Goal: Use online tool/utility: Utilize a website feature to perform a specific function

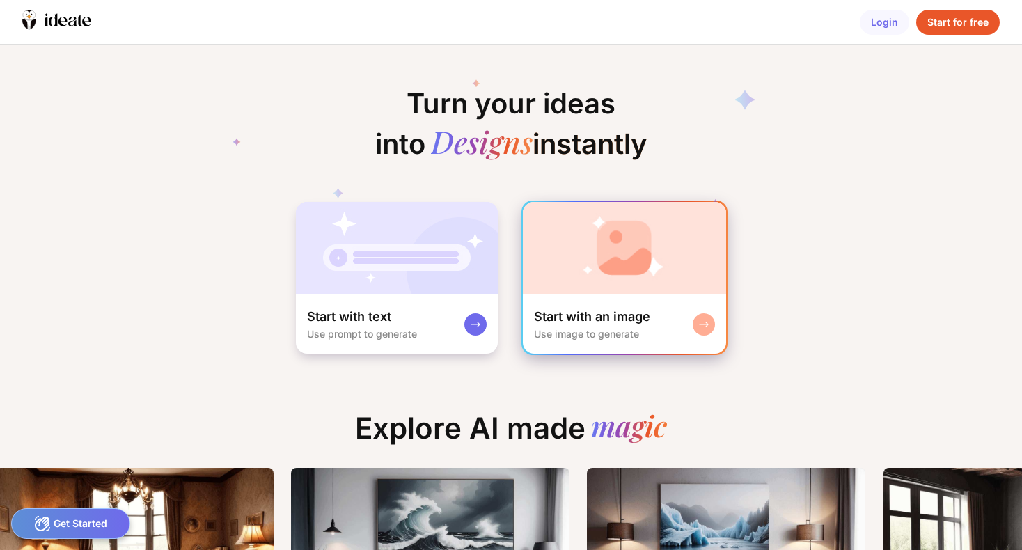
click at [600, 339] on div "Use image to generate" at bounding box center [586, 334] width 105 height 12
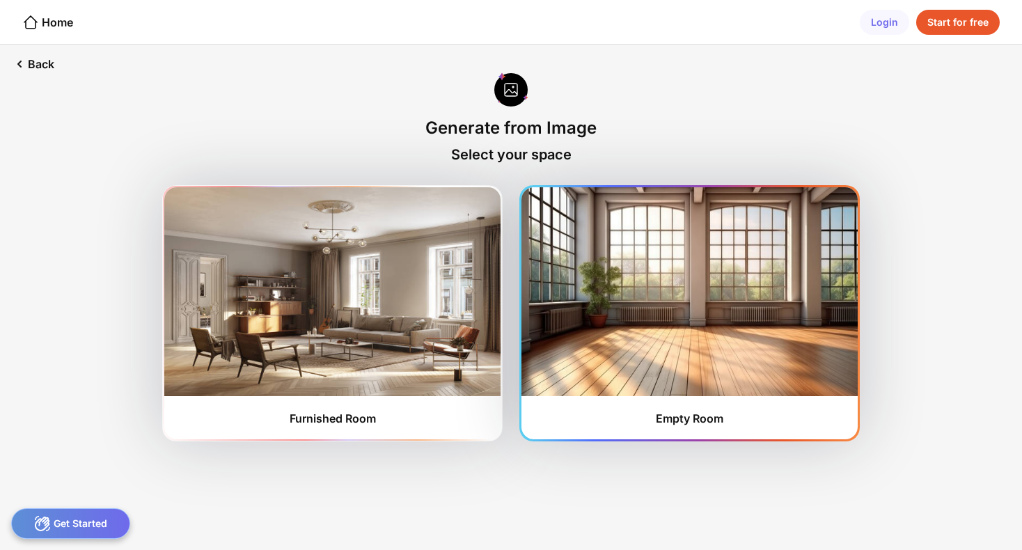
click at [608, 367] on img at bounding box center [689, 291] width 336 height 209
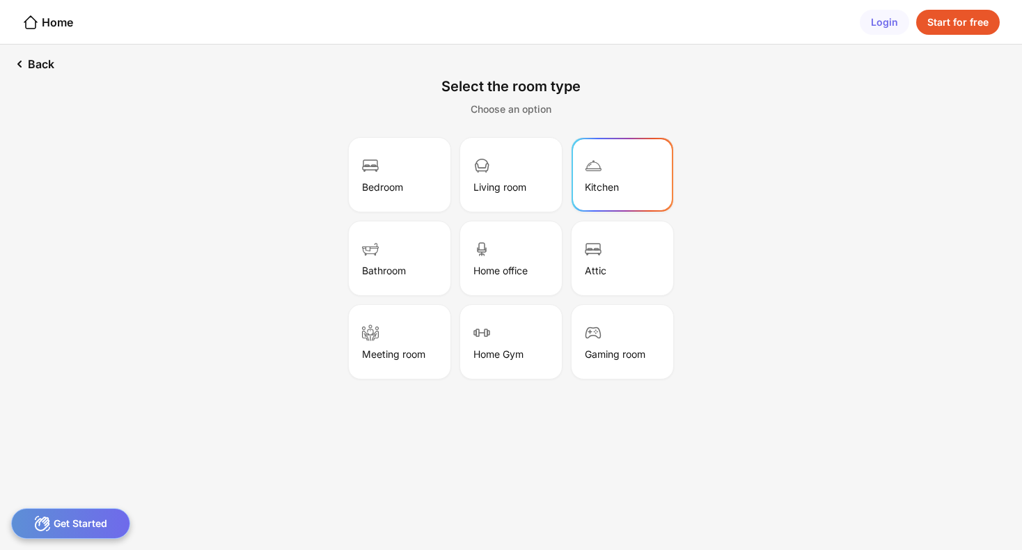
click at [605, 183] on div "Kitchen" at bounding box center [602, 187] width 34 height 12
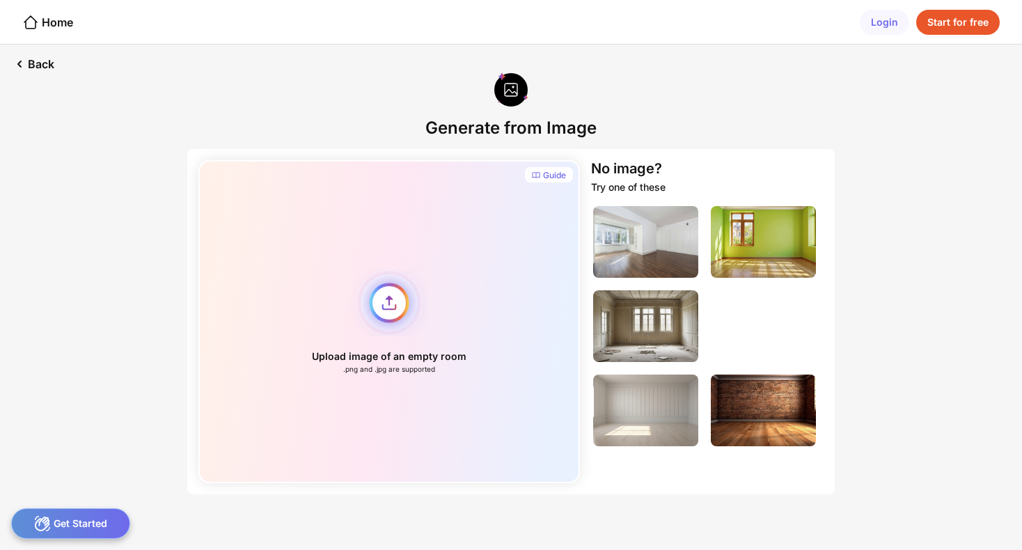
click at [383, 309] on div "Upload image of an empty room .png and .jpg are supported" at bounding box center [388, 321] width 381 height 323
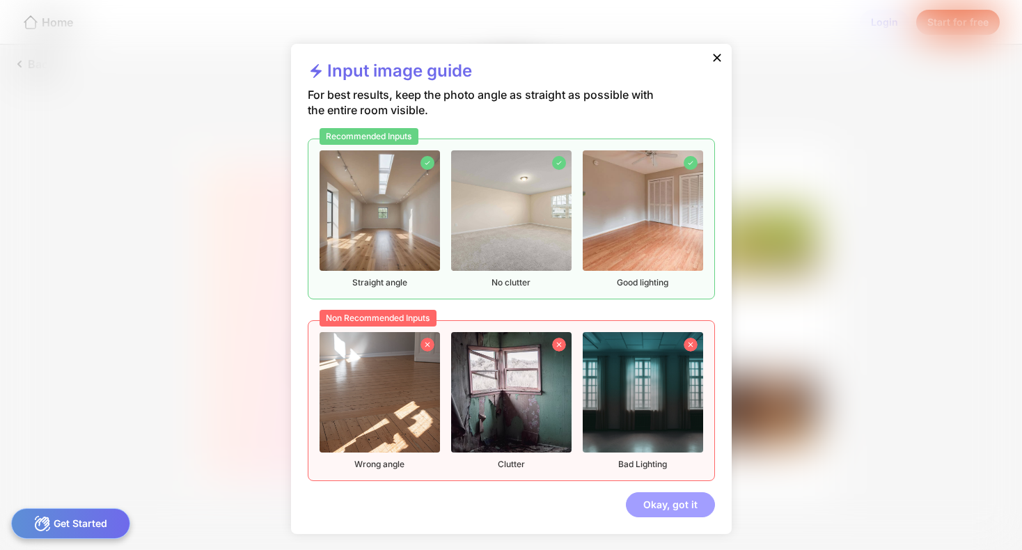
click at [652, 504] on div "Okay, got it" at bounding box center [670, 504] width 89 height 25
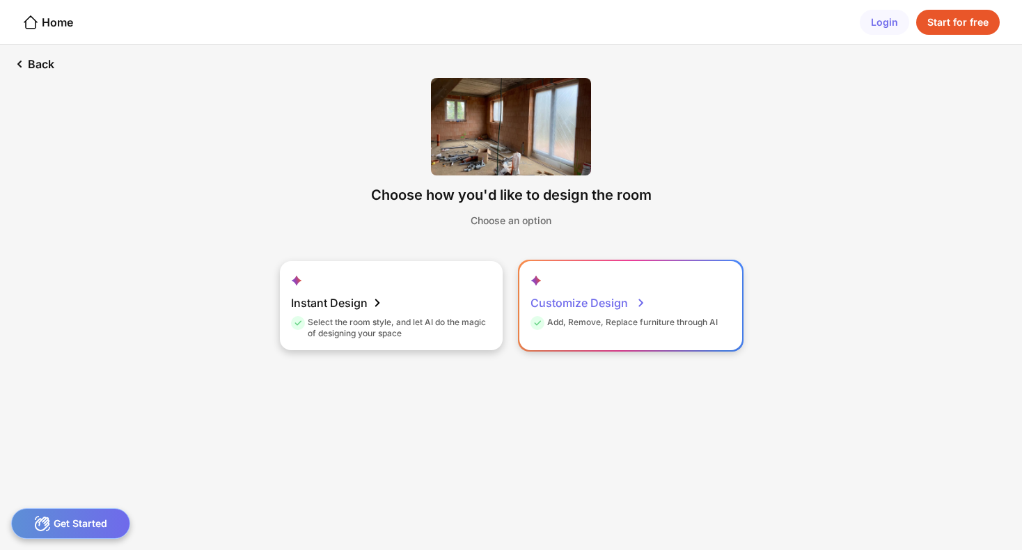
click at [585, 306] on div "Customize Design" at bounding box center [588, 303] width 116 height 28
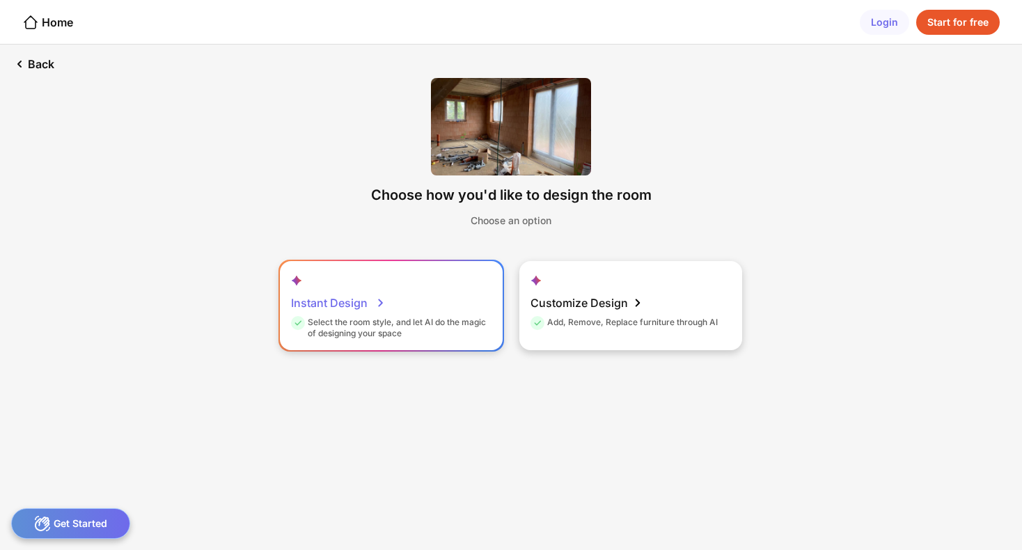
click at [404, 342] on div "Instant Design Select the room style, and let AI do the magic of designing your…" at bounding box center [391, 305] width 223 height 89
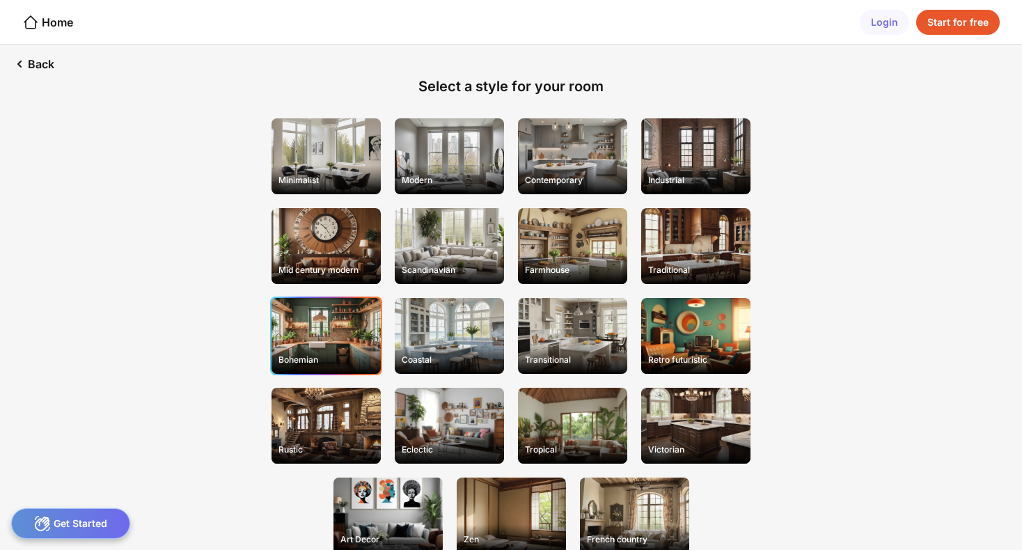
click at [323, 352] on div "Bohemian" at bounding box center [326, 360] width 106 height 22
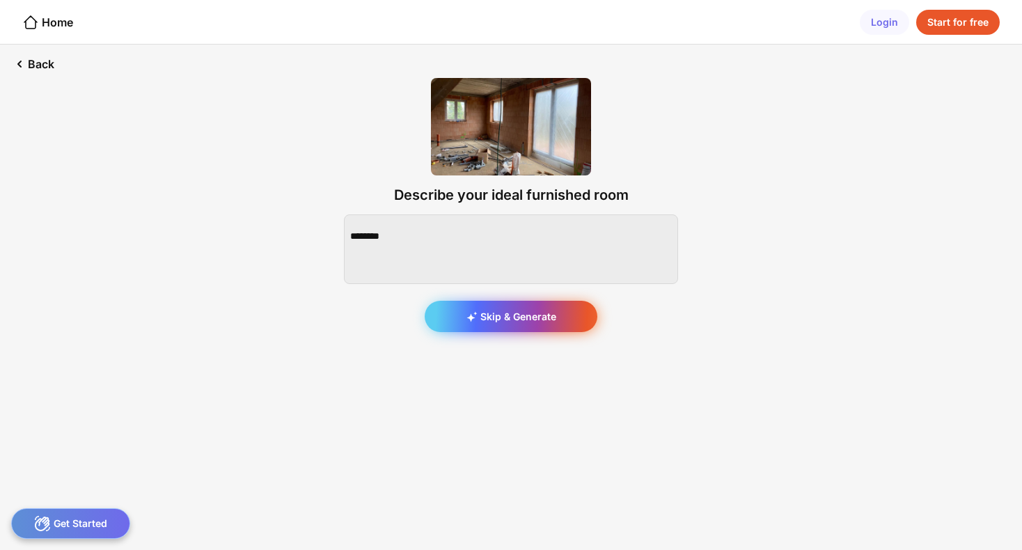
click at [492, 317] on div "Skip & Generate" at bounding box center [511, 316] width 173 height 31
click at [477, 324] on div "Skip & Generate" at bounding box center [511, 316] width 173 height 31
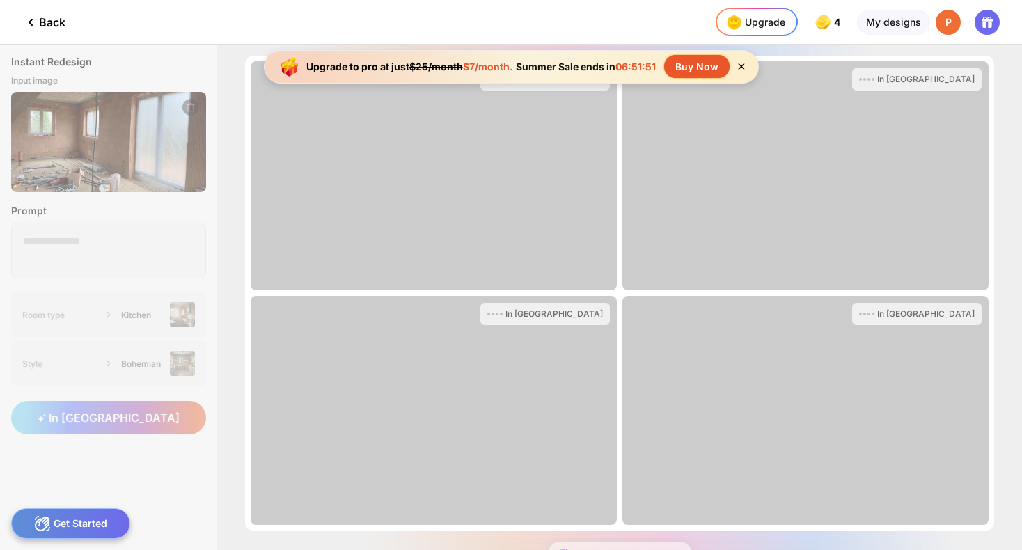
click at [739, 69] on icon at bounding box center [741, 66] width 6 height 6
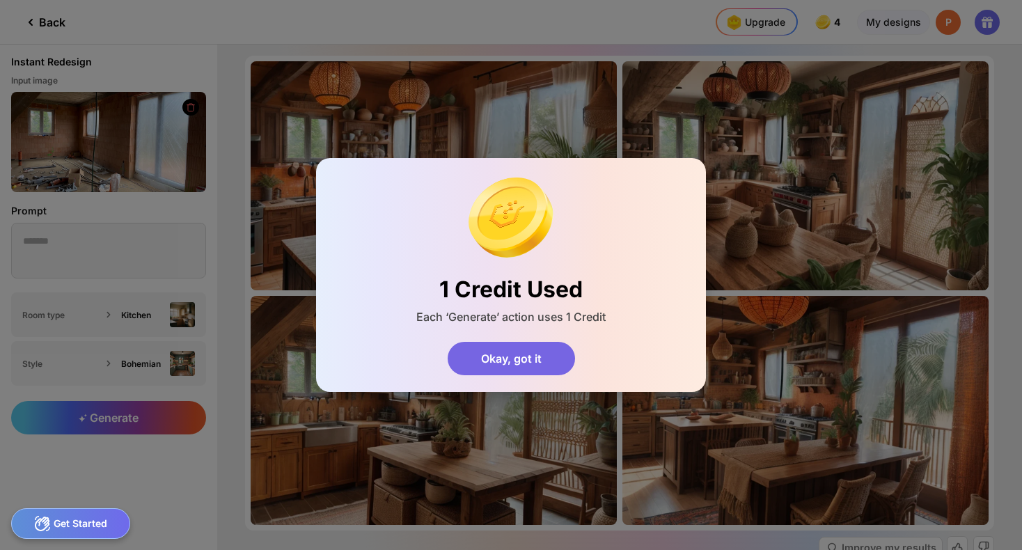
click at [550, 355] on div "Okay, got it" at bounding box center [510, 358] width 127 height 33
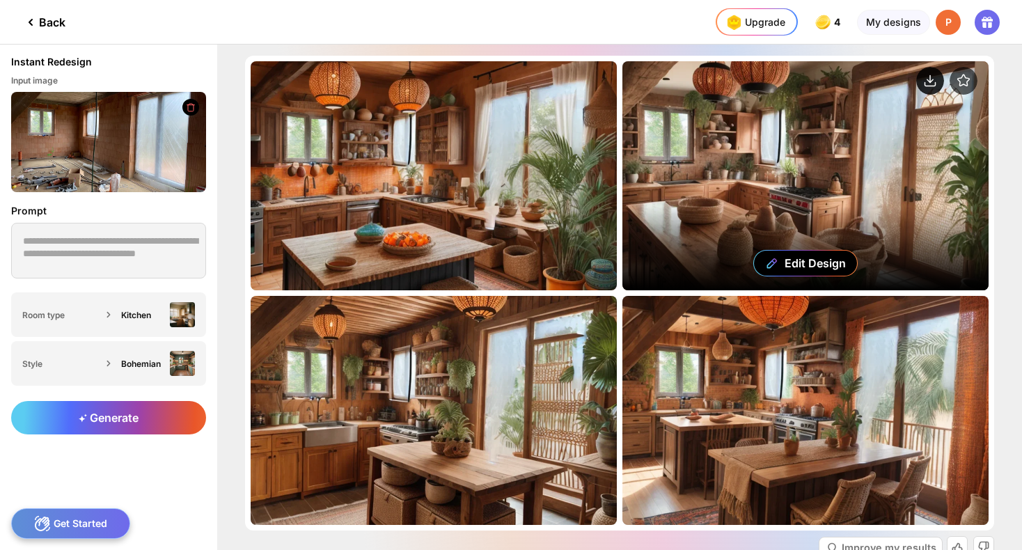
click at [927, 81] on icon at bounding box center [930, 80] width 6 height 3
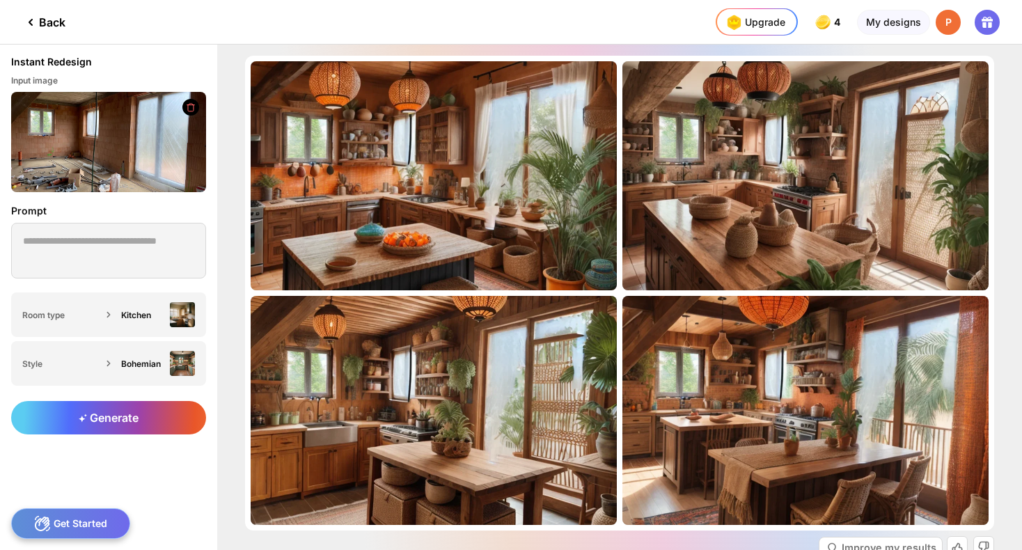
click at [191, 109] on icon at bounding box center [190, 107] width 11 height 10
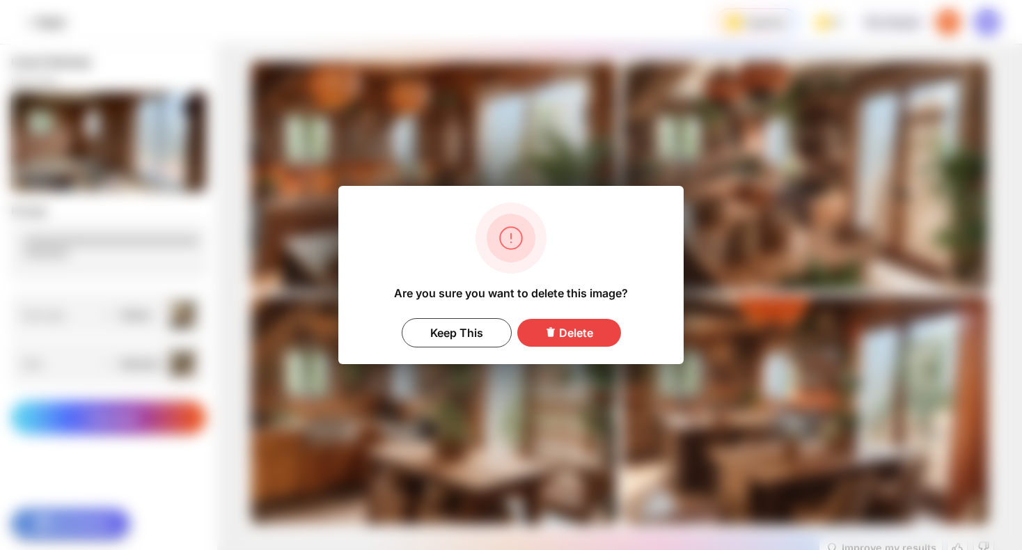
click at [562, 335] on div "Delete" at bounding box center [569, 333] width 104 height 28
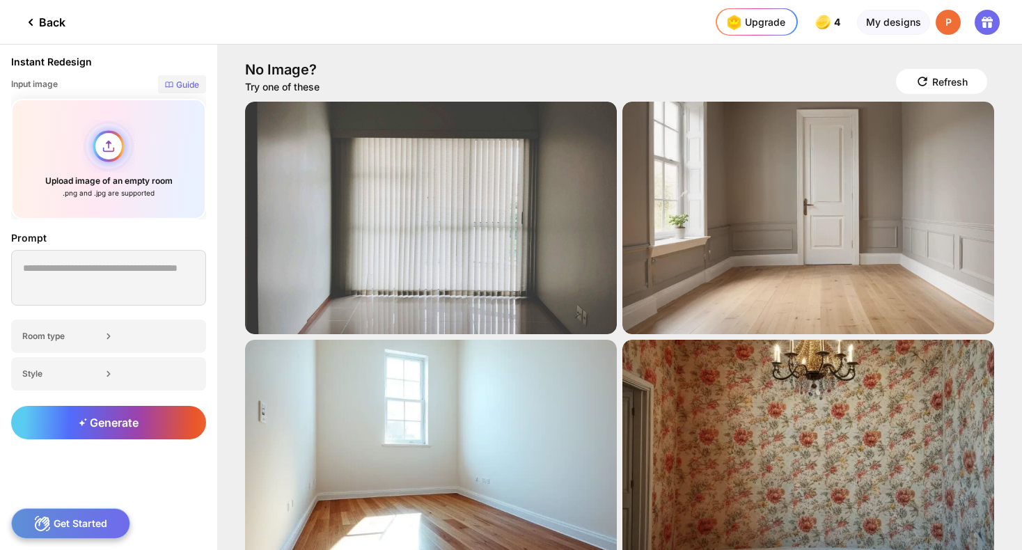
click at [104, 136] on div "Upload image of an empty room .png and .jpg are supported" at bounding box center [108, 159] width 195 height 120
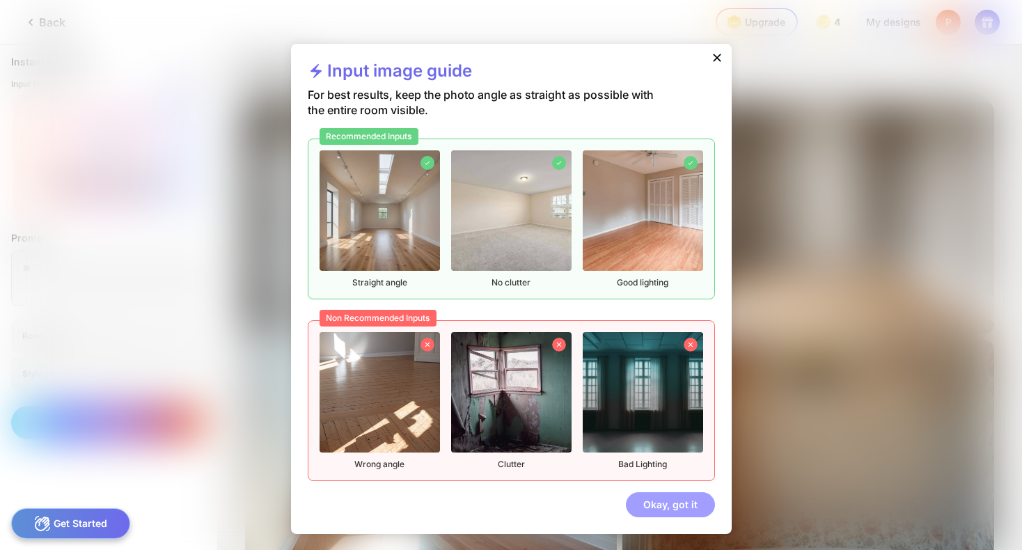
click at [686, 505] on div "Okay, got it" at bounding box center [670, 504] width 89 height 25
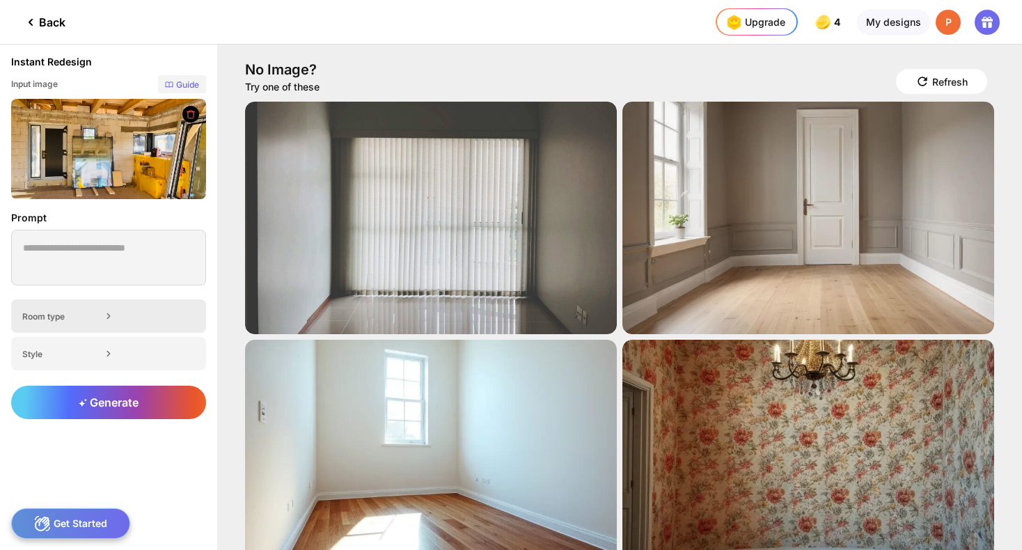
click at [128, 322] on div "Room type" at bounding box center [108, 315] width 195 height 33
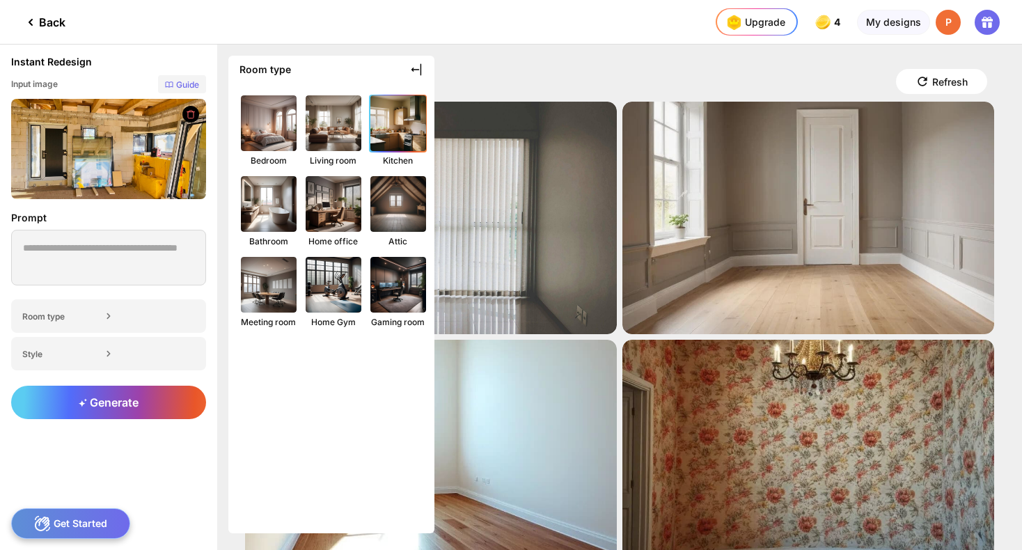
click at [404, 132] on img at bounding box center [397, 123] width 61 height 61
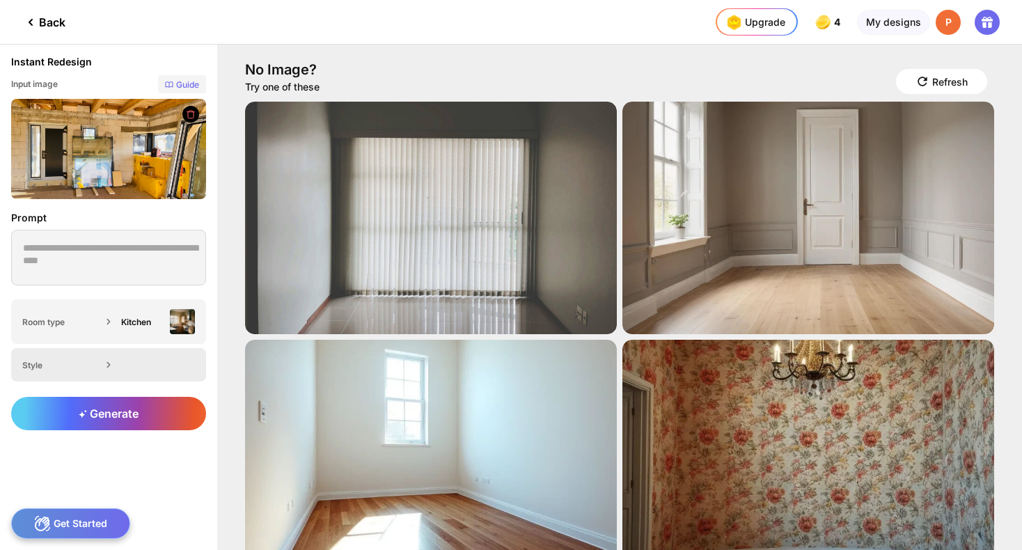
click at [86, 368] on div "Style" at bounding box center [61, 365] width 79 height 10
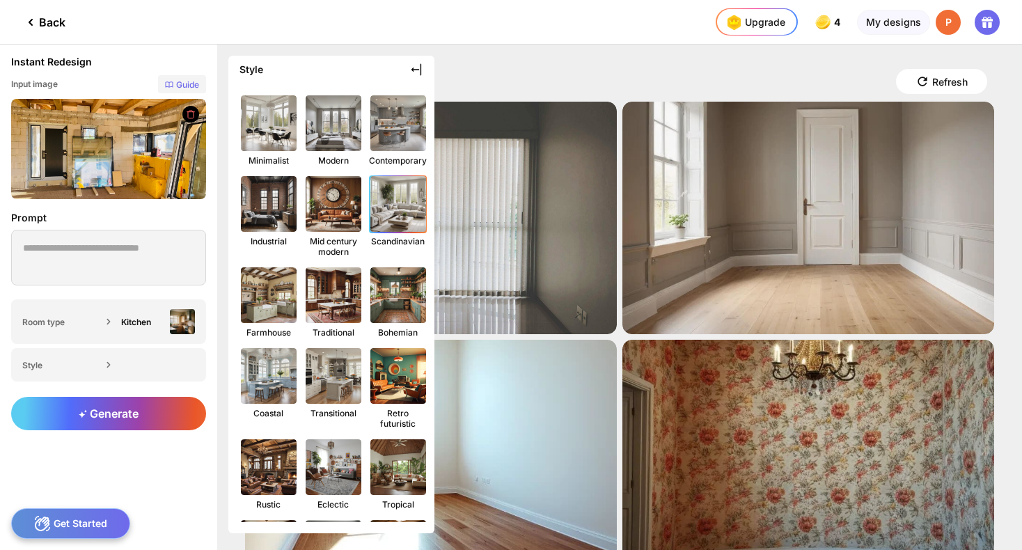
click at [393, 211] on img at bounding box center [397, 203] width 61 height 61
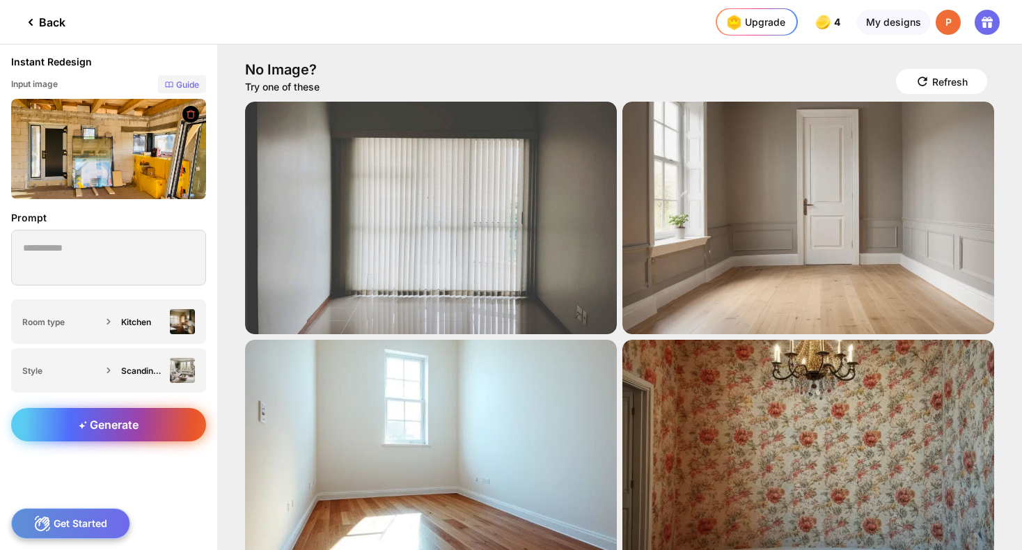
click at [141, 431] on div "Generate" at bounding box center [108, 424] width 195 height 33
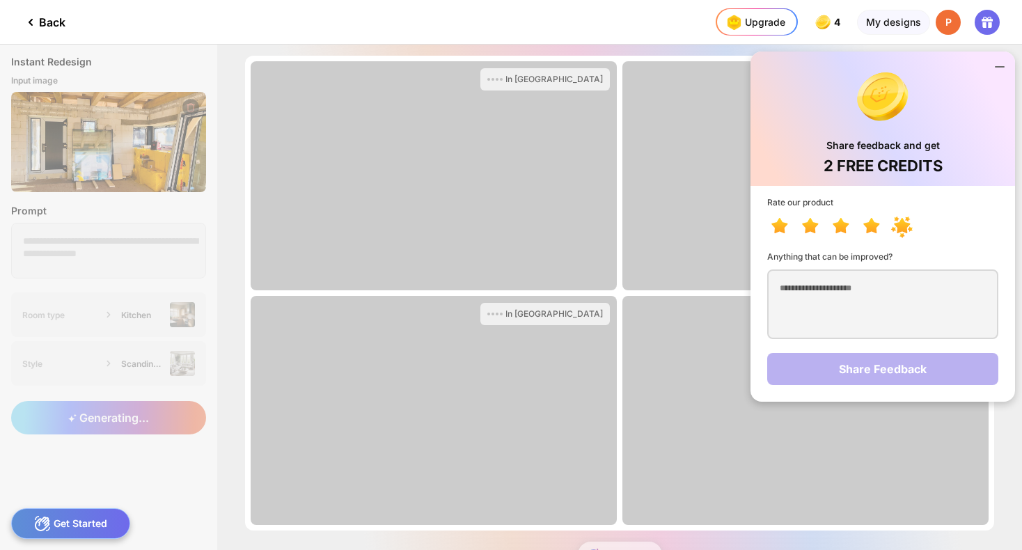
click at [899, 226] on icon at bounding box center [902, 225] width 16 height 15
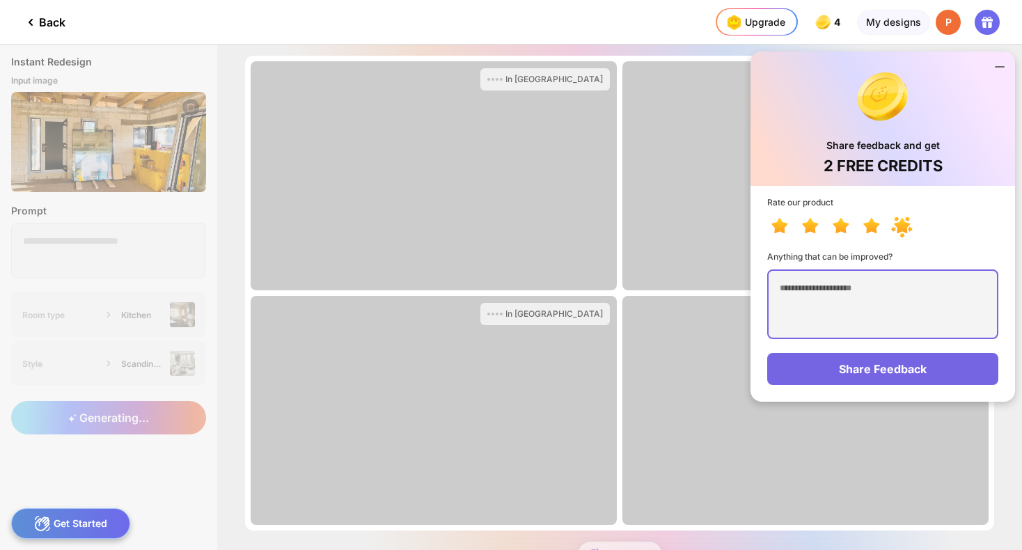
click at [867, 305] on textarea at bounding box center [882, 304] width 231 height 70
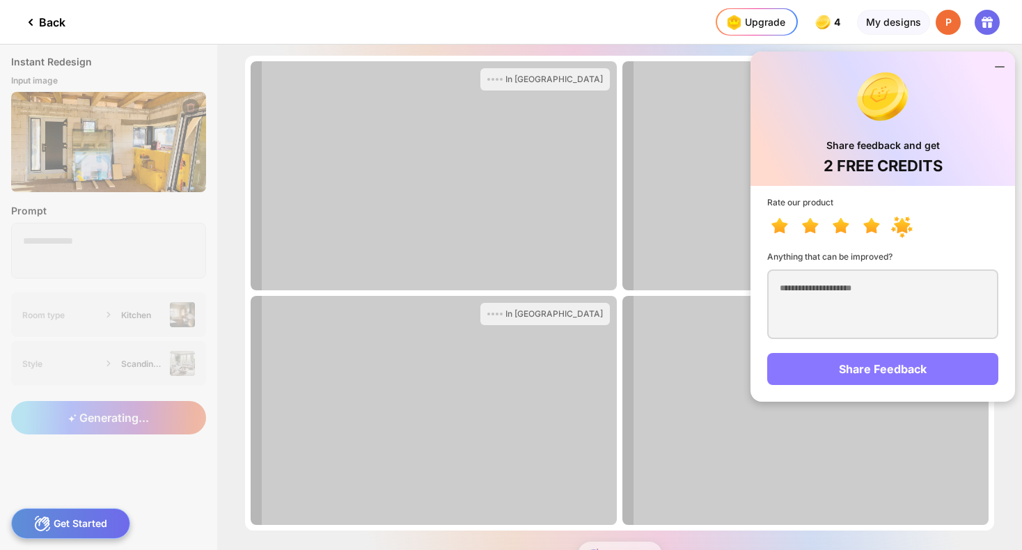
click at [912, 381] on div "Share Feedback" at bounding box center [882, 369] width 231 height 32
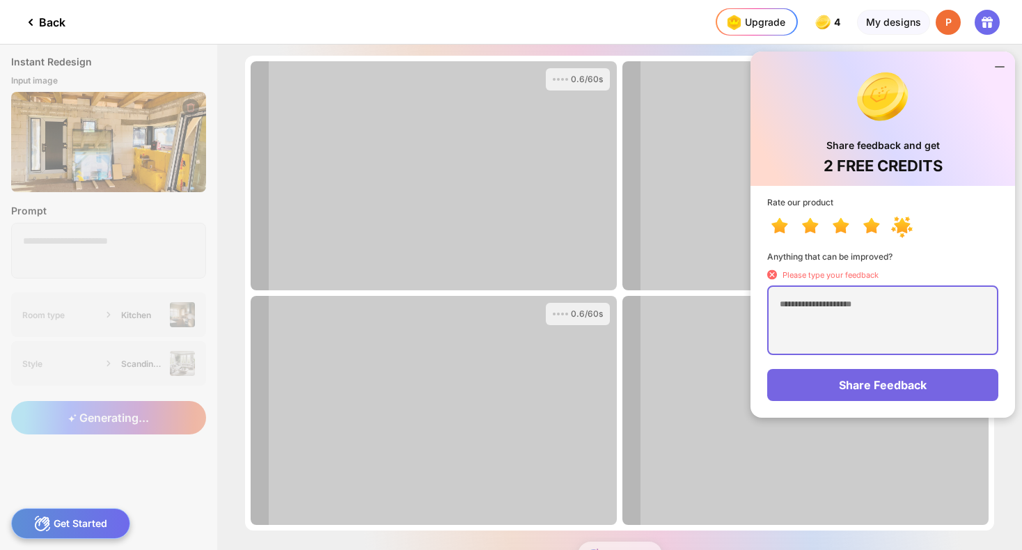
click at [877, 342] on textarea at bounding box center [882, 320] width 231 height 70
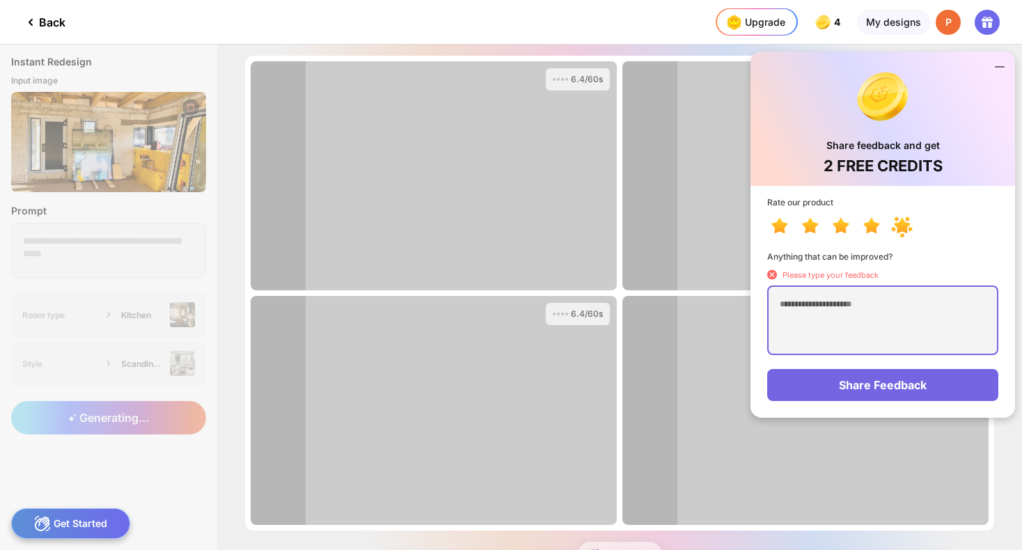
click at [853, 331] on textarea at bounding box center [882, 320] width 231 height 70
click at [828, 310] on textarea at bounding box center [882, 320] width 231 height 70
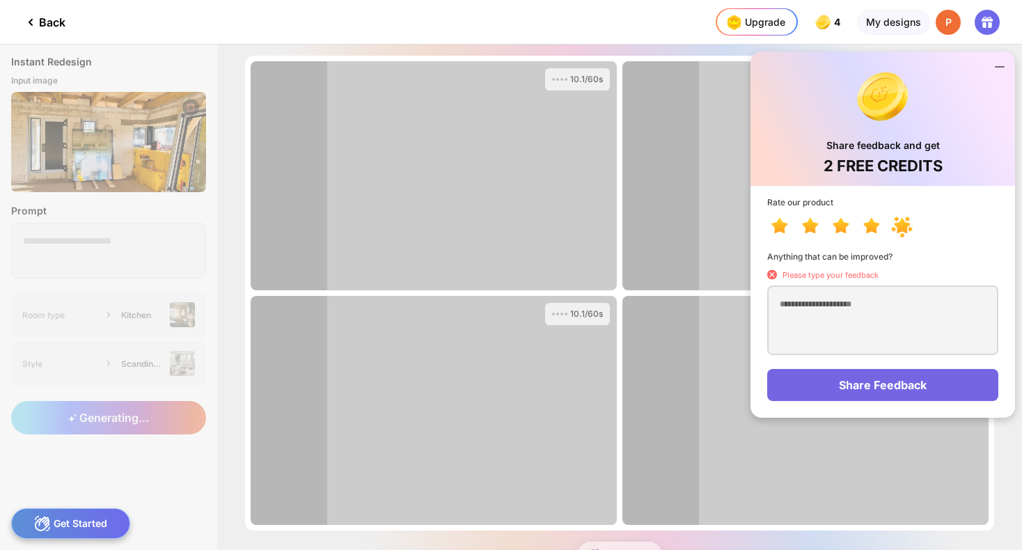
click at [1000, 66] on icon at bounding box center [999, 66] width 17 height 17
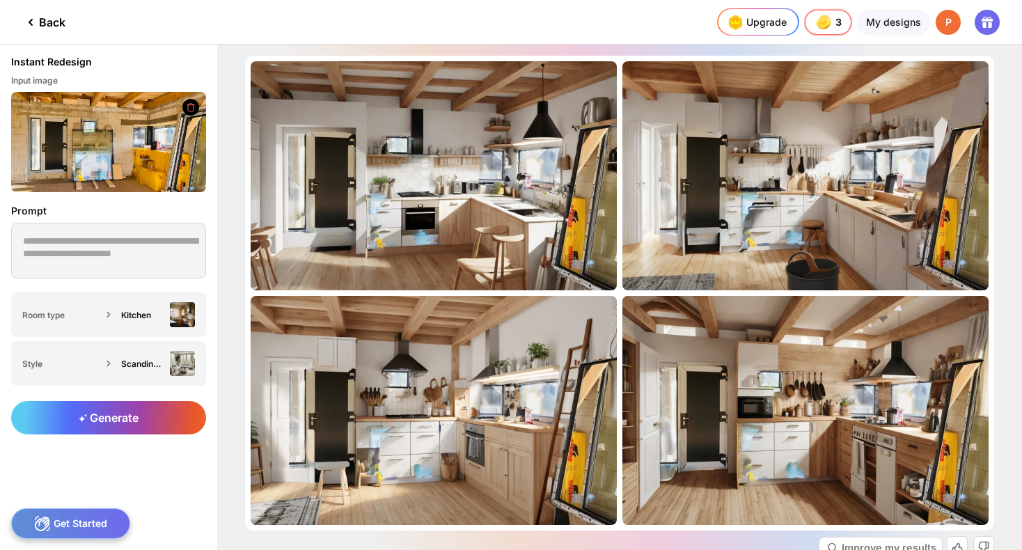
click at [191, 109] on icon at bounding box center [190, 107] width 11 height 10
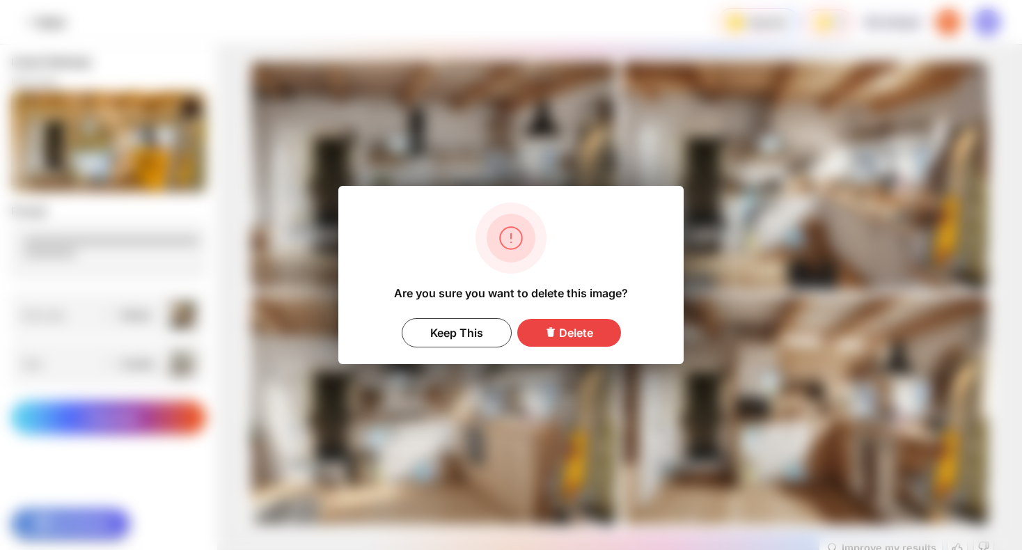
click at [578, 336] on div "Delete" at bounding box center [569, 333] width 104 height 28
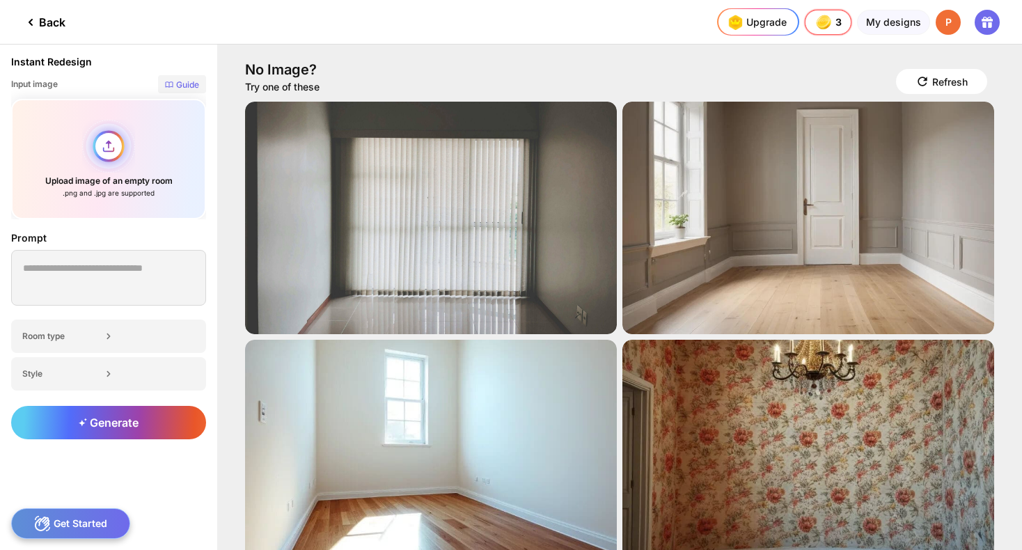
click at [104, 150] on div "Upload image of an empty room .png and .jpg are supported" at bounding box center [108, 159] width 195 height 120
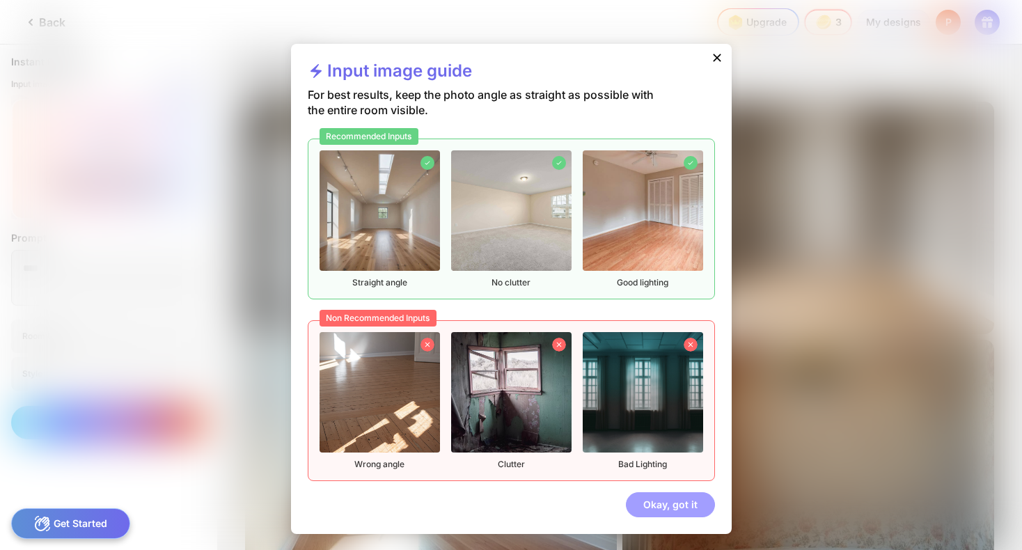
click at [652, 507] on div "Okay, got it" at bounding box center [670, 504] width 89 height 25
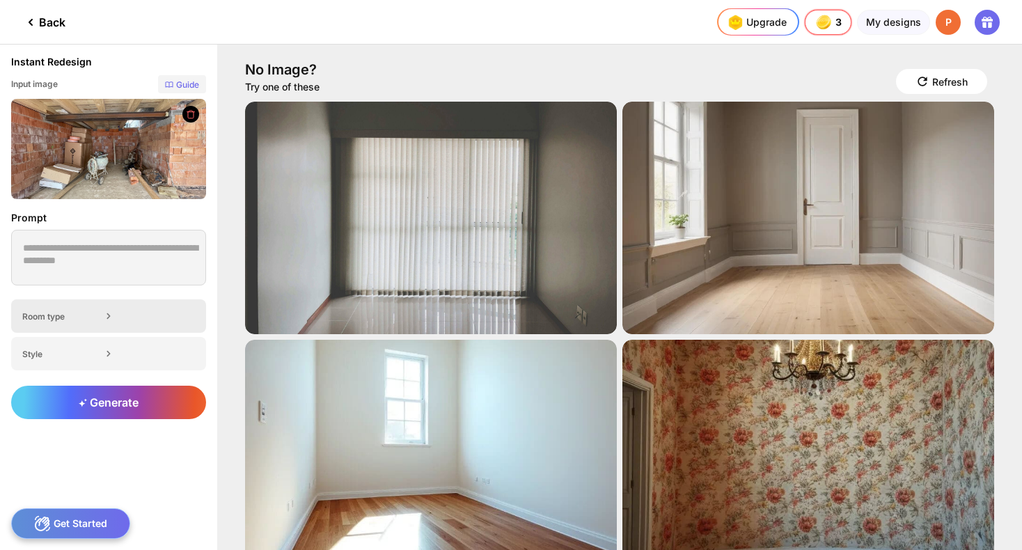
click at [156, 318] on div "Room type" at bounding box center [108, 315] width 195 height 33
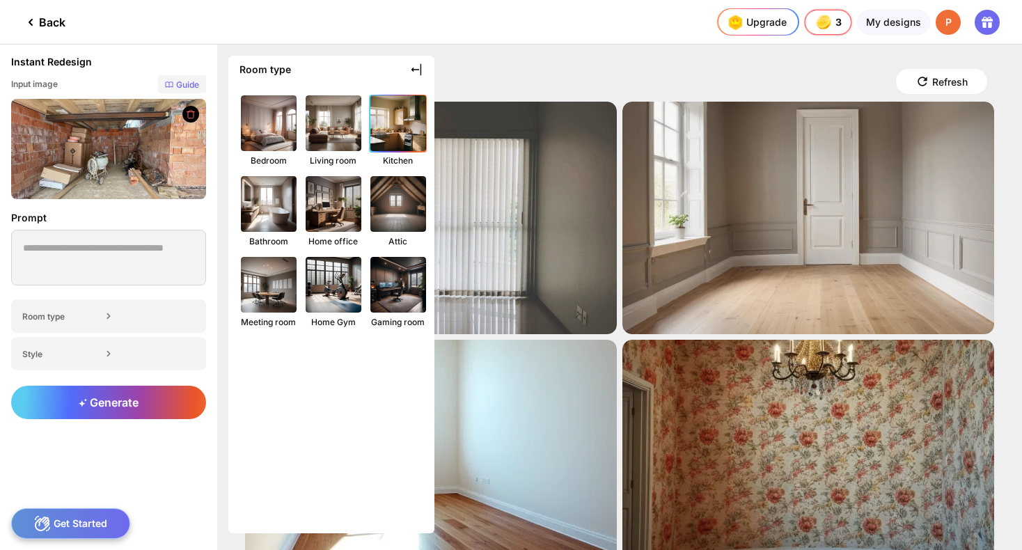
click at [387, 139] on img at bounding box center [397, 123] width 61 height 61
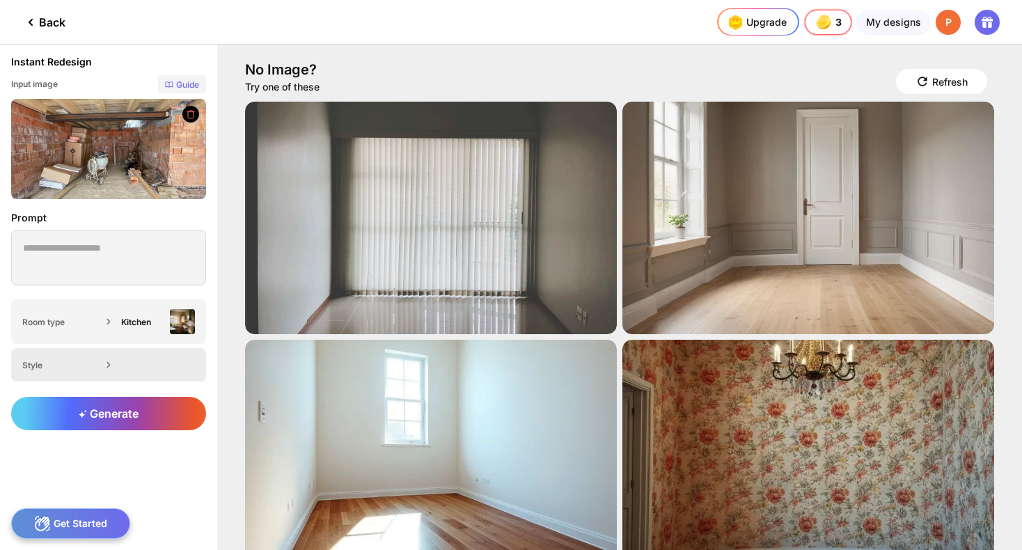
click at [113, 372] on icon at bounding box center [109, 365] width 14 height 14
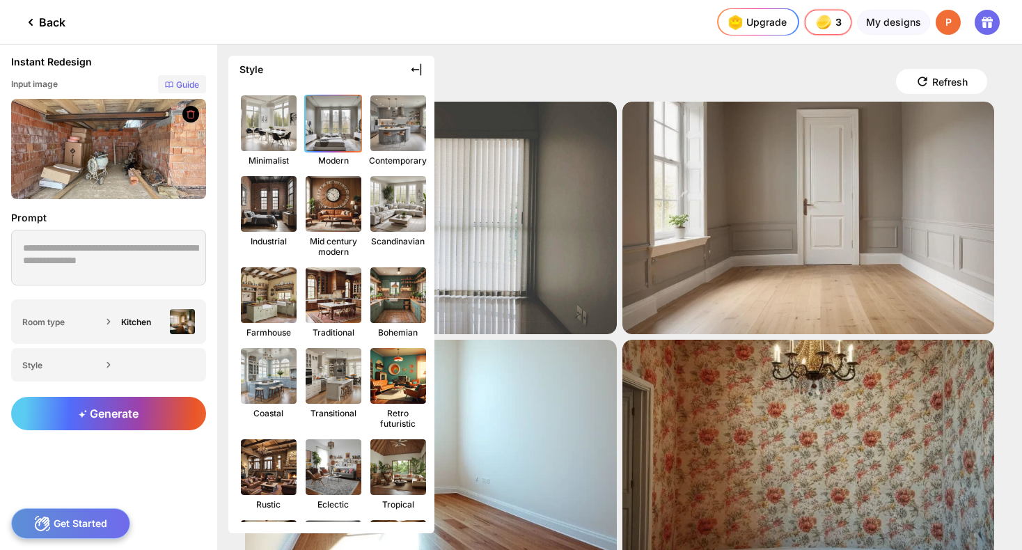
click at [346, 129] on img at bounding box center [333, 123] width 61 height 61
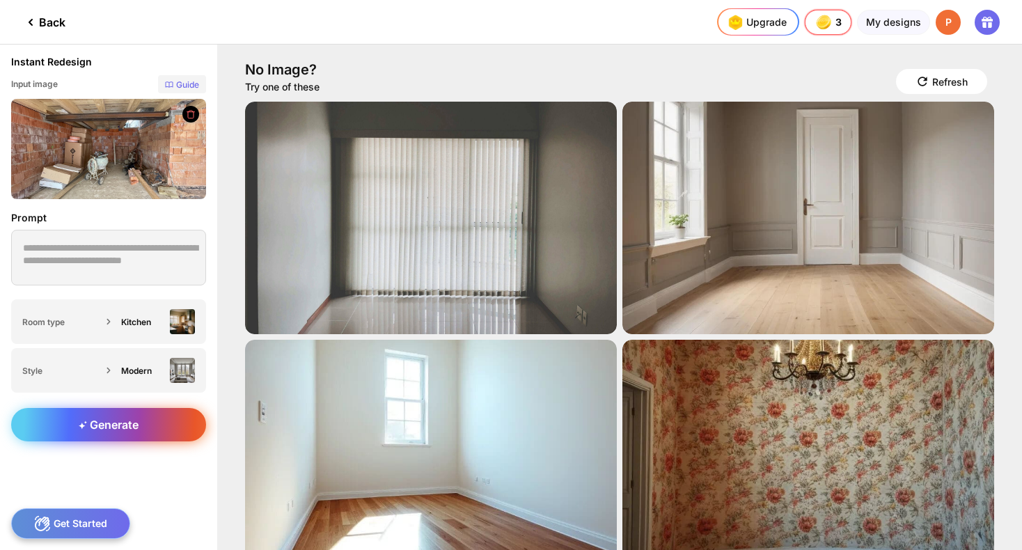
click at [155, 429] on div "Generate" at bounding box center [108, 424] width 195 height 33
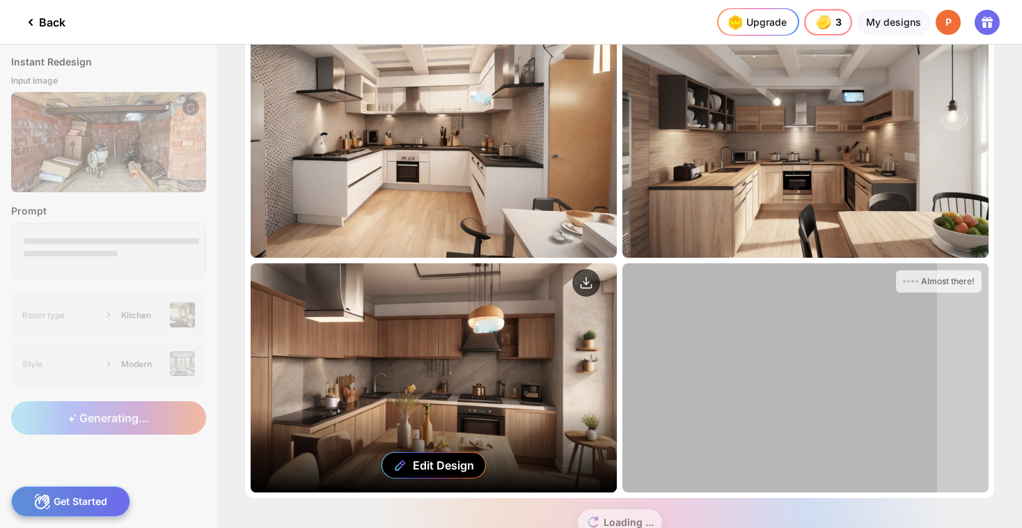
scroll to position [37, 0]
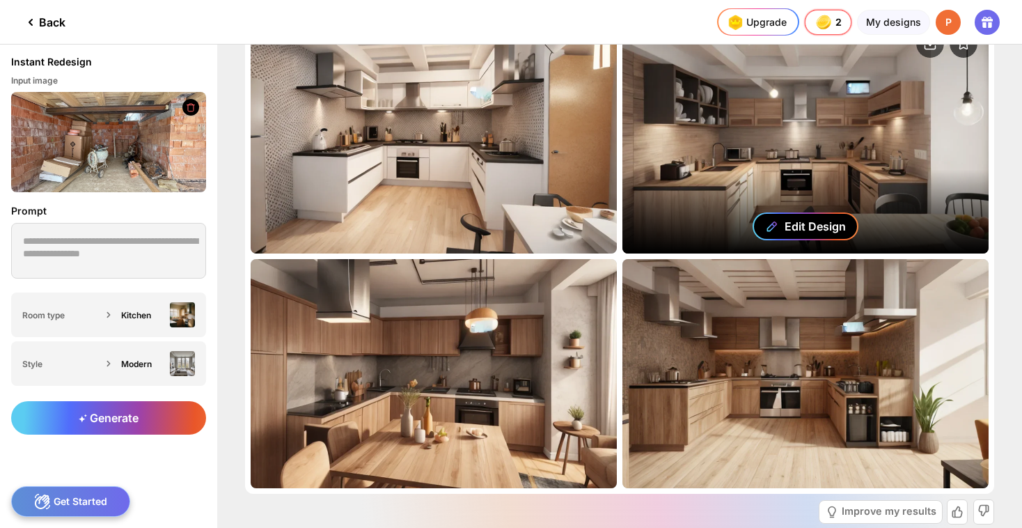
click at [808, 228] on div "Edit Design" at bounding box center [814, 226] width 61 height 14
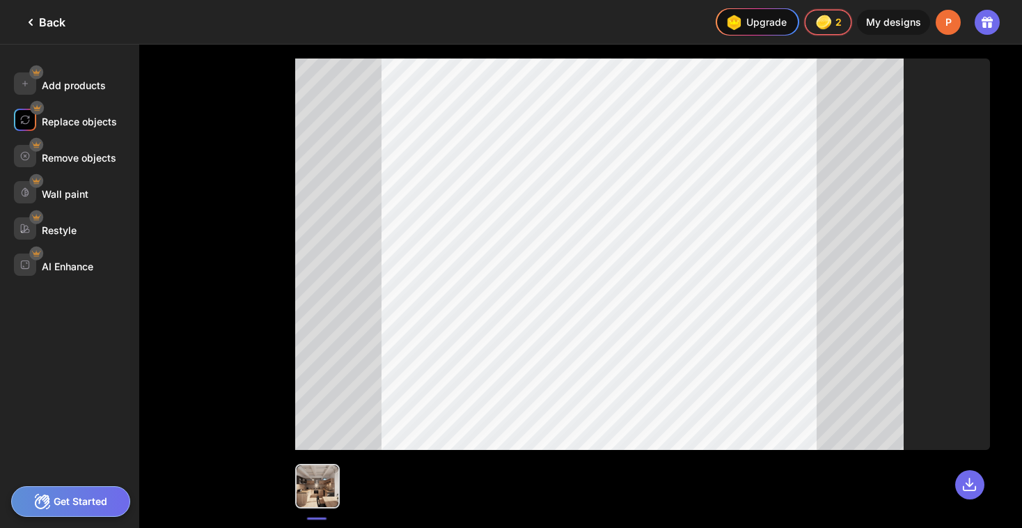
click at [81, 122] on div "Replace objects" at bounding box center [79, 122] width 75 height 12
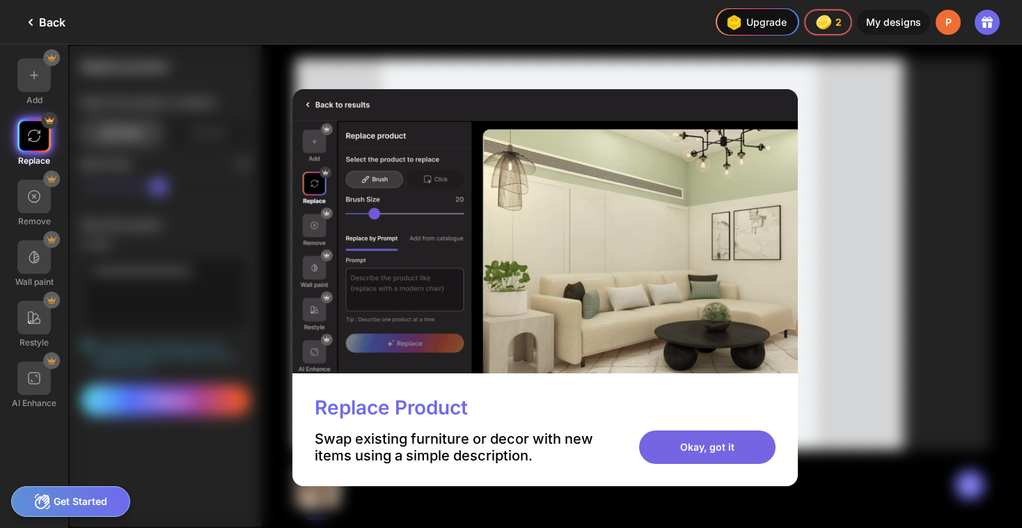
click at [713, 445] on div "Okay, got it" at bounding box center [707, 446] width 136 height 33
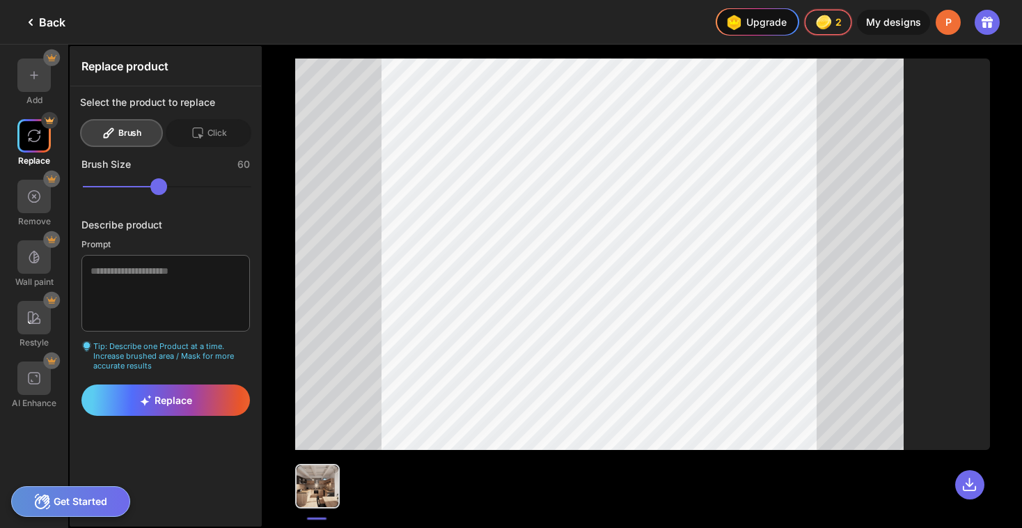
click at [45, 32] on div "Back" at bounding box center [32, 22] width 65 height 44
click at [45, 28] on div "Back" at bounding box center [43, 22] width 43 height 17
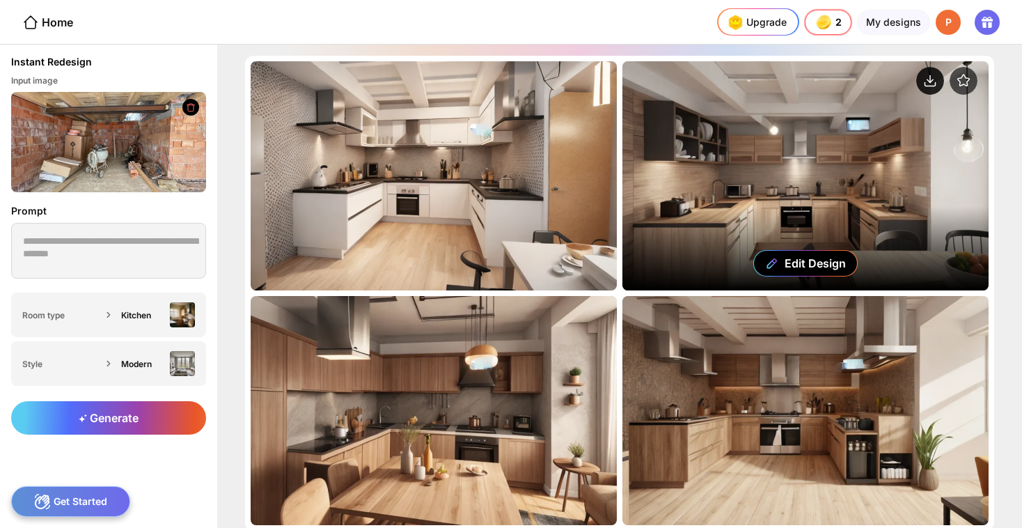
click at [931, 77] on circle at bounding box center [930, 81] width 28 height 28
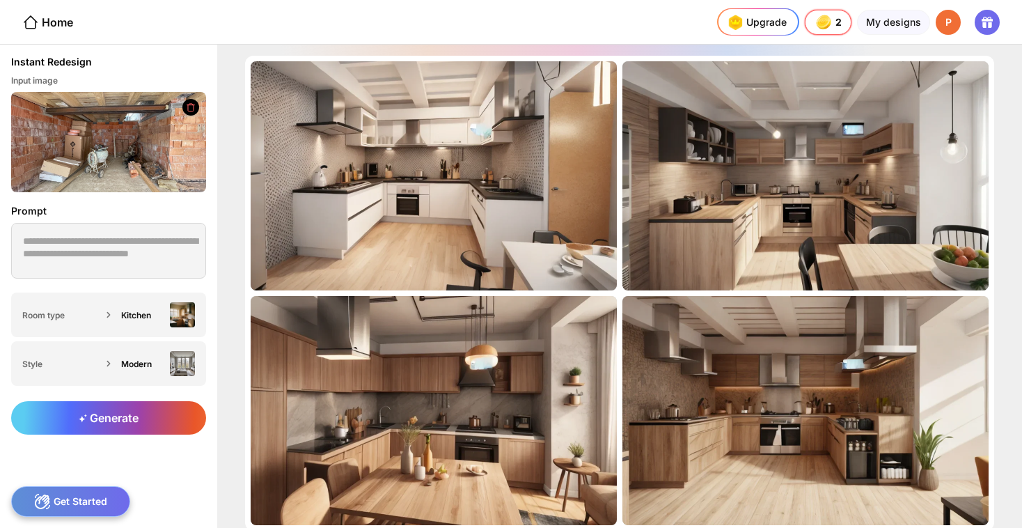
click at [196, 110] on div at bounding box center [190, 107] width 17 height 17
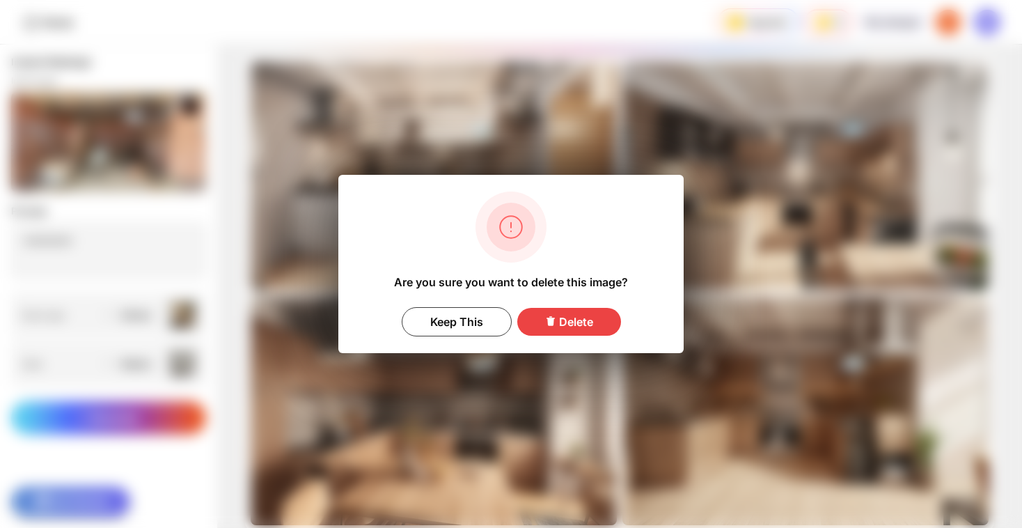
click at [578, 331] on div "Delete" at bounding box center [569, 322] width 104 height 28
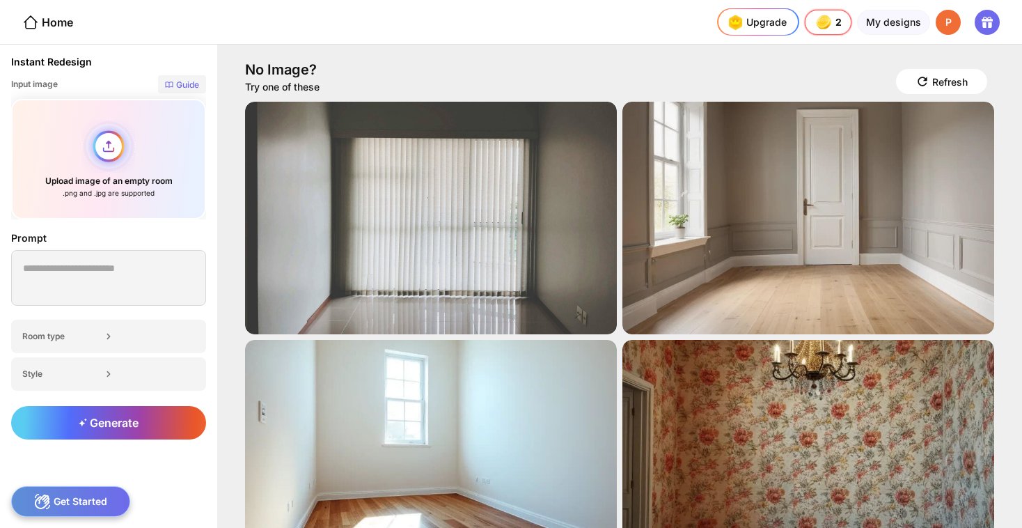
click at [106, 146] on div "Upload image of an empty room .png and .jpg are supported" at bounding box center [108, 159] width 195 height 120
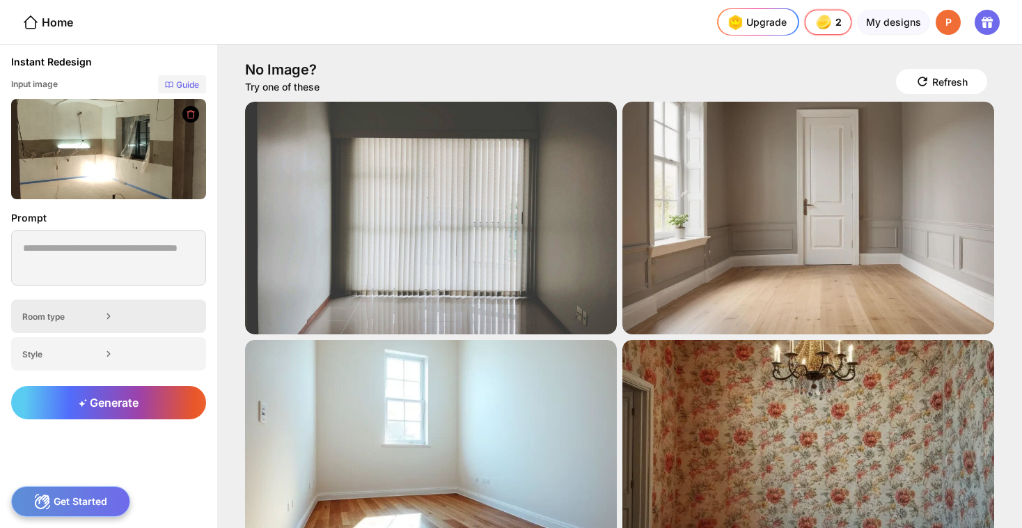
click at [155, 315] on div "Room type" at bounding box center [108, 315] width 195 height 33
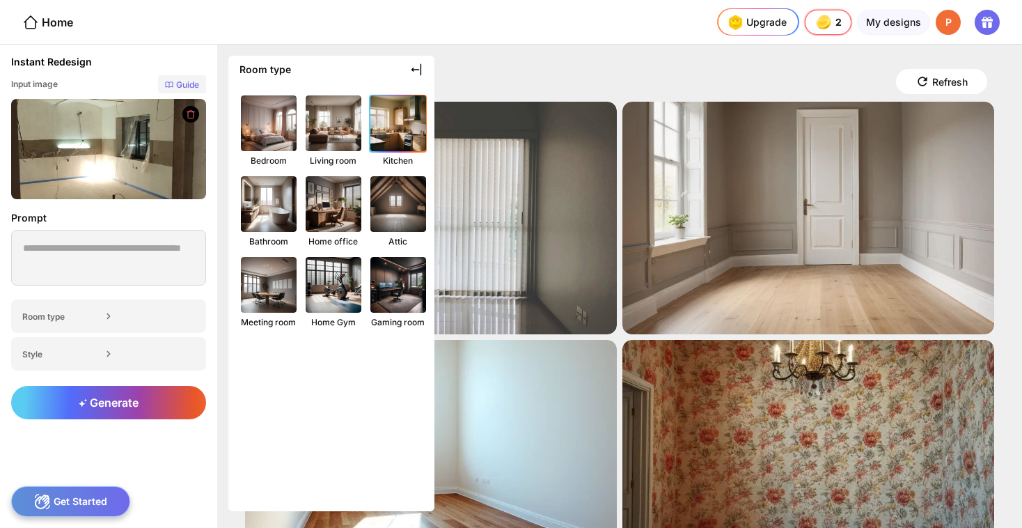
click at [412, 125] on img at bounding box center [397, 123] width 61 height 61
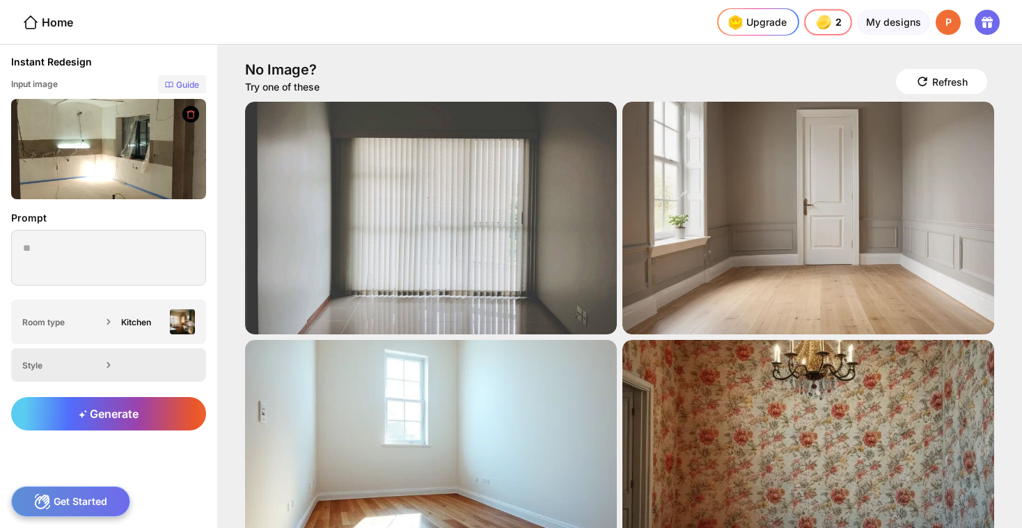
click at [147, 361] on div "Style" at bounding box center [108, 364] width 195 height 33
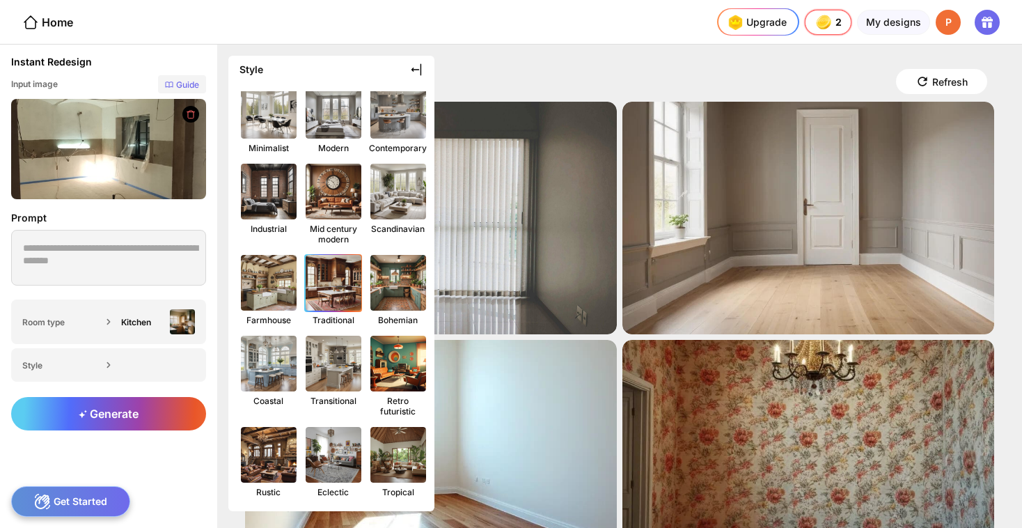
scroll to position [15, 0]
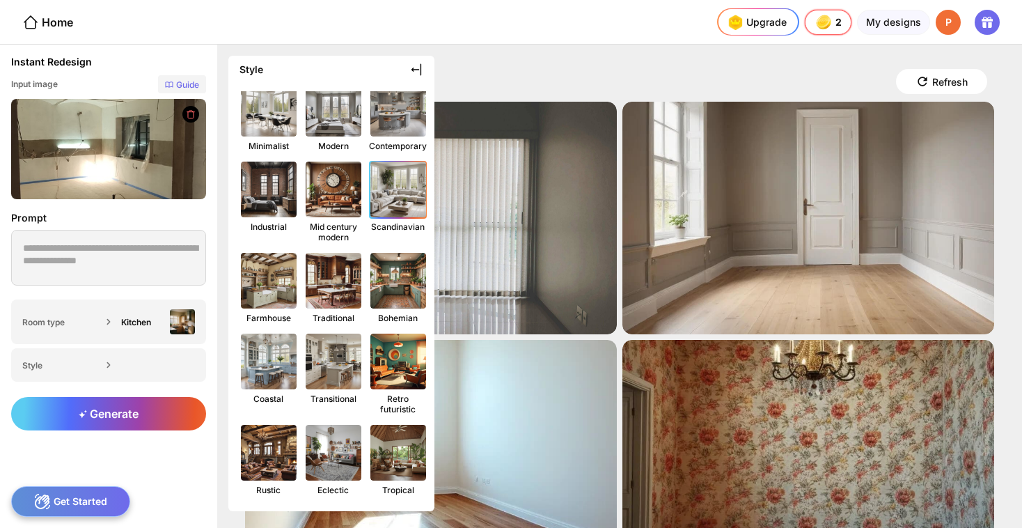
click at [395, 186] on img at bounding box center [397, 189] width 61 height 61
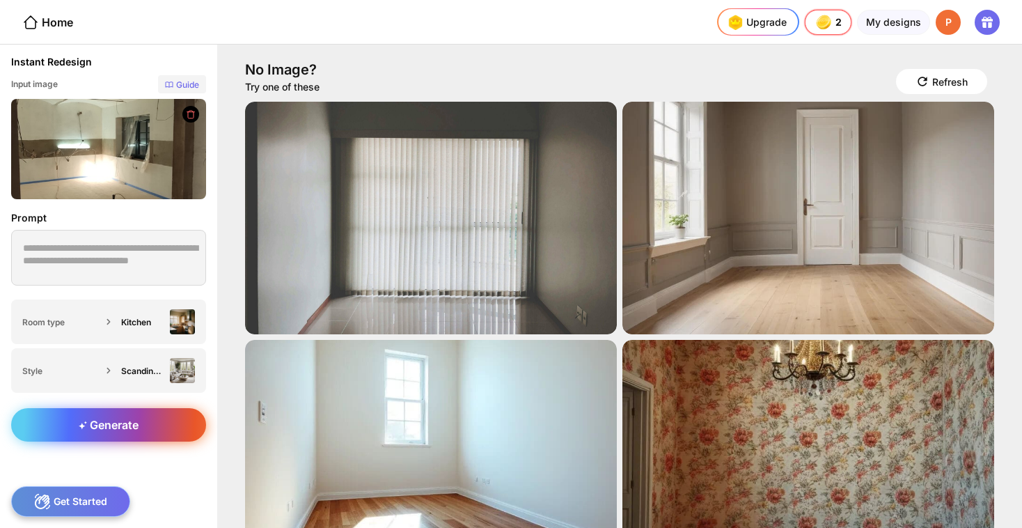
click at [143, 428] on div "Generate" at bounding box center [108, 424] width 195 height 33
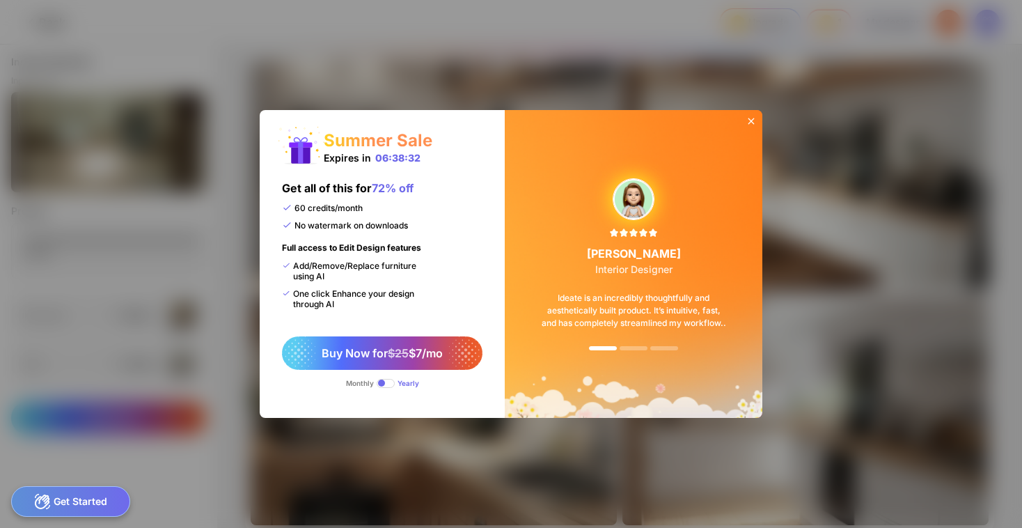
click at [750, 123] on icon at bounding box center [750, 121] width 11 height 11
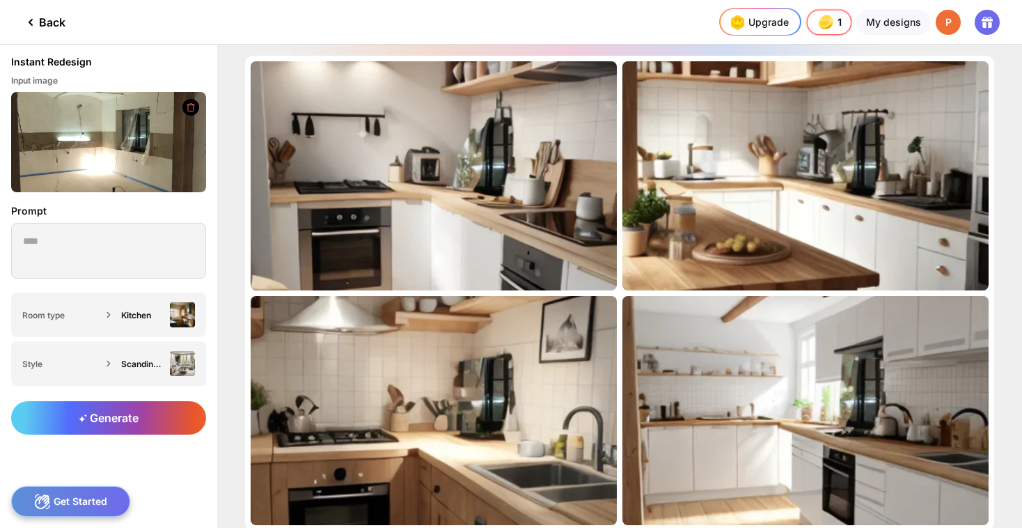
click at [196, 110] on div at bounding box center [190, 107] width 17 height 17
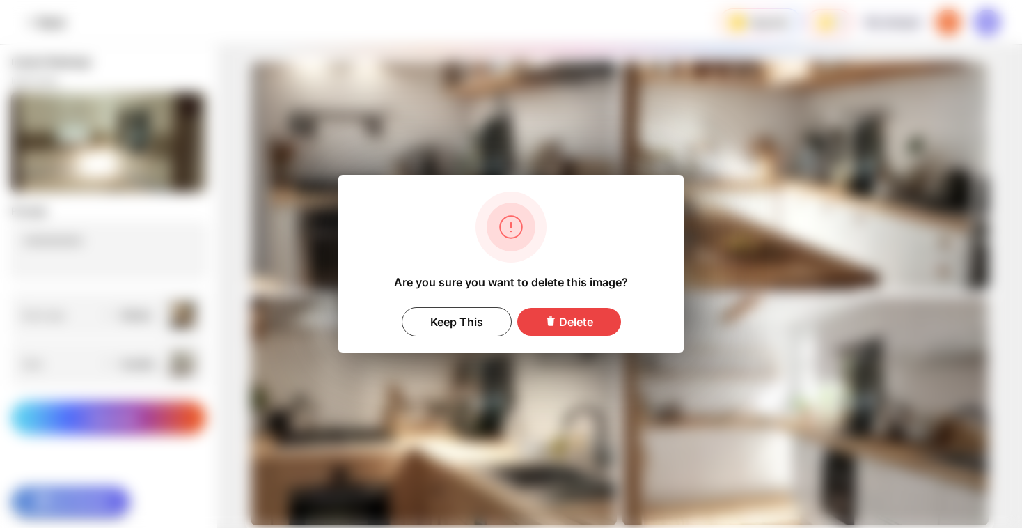
click at [586, 328] on div "Delete" at bounding box center [569, 322] width 104 height 28
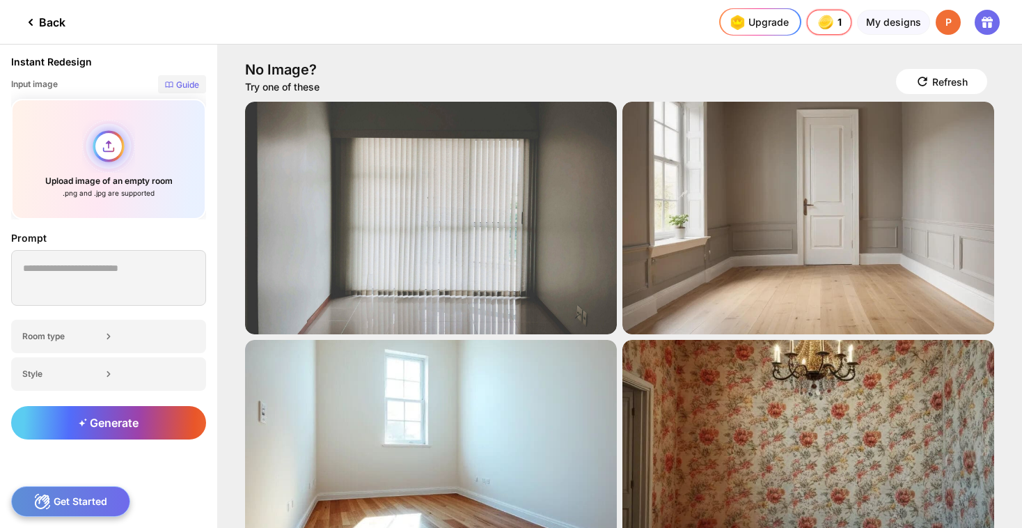
click at [111, 154] on div "Upload image of an empty room .png and .jpg are supported" at bounding box center [108, 159] width 195 height 120
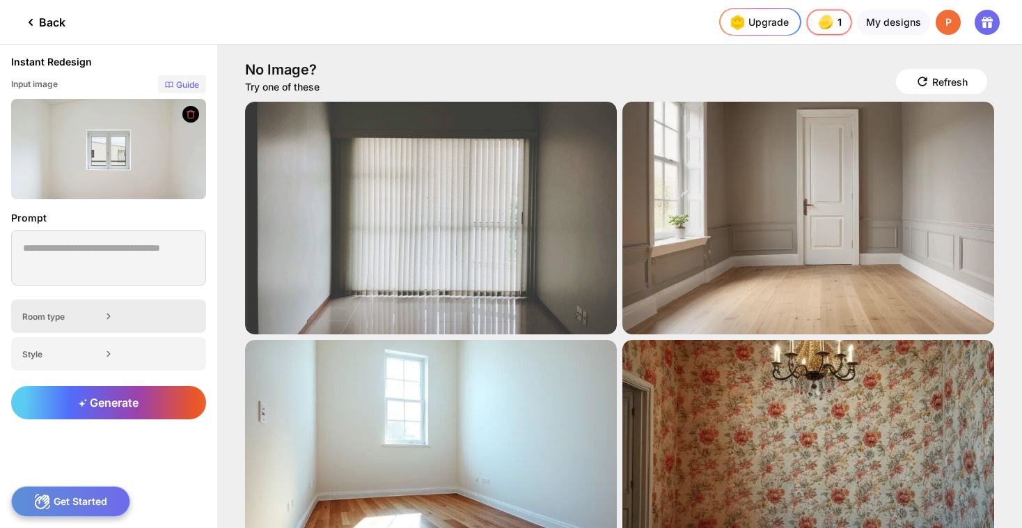
click at [134, 312] on div "Room type" at bounding box center [108, 315] width 195 height 33
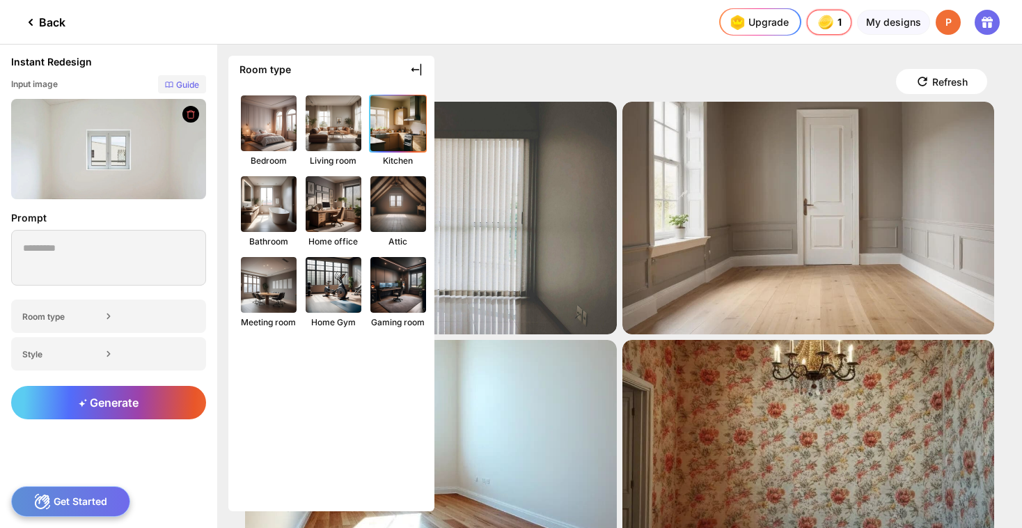
click at [387, 124] on img at bounding box center [397, 123] width 61 height 61
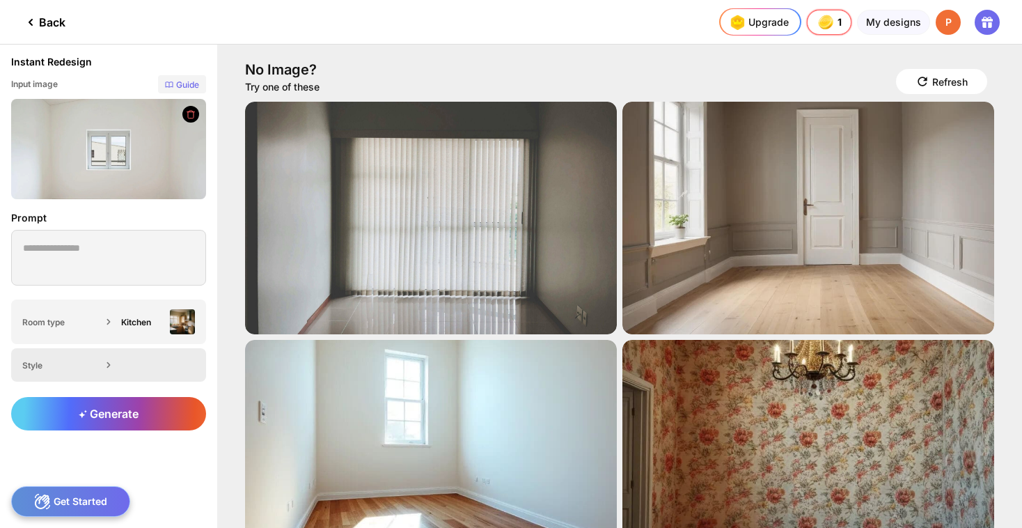
click at [131, 361] on div "Style" at bounding box center [108, 364] width 195 height 33
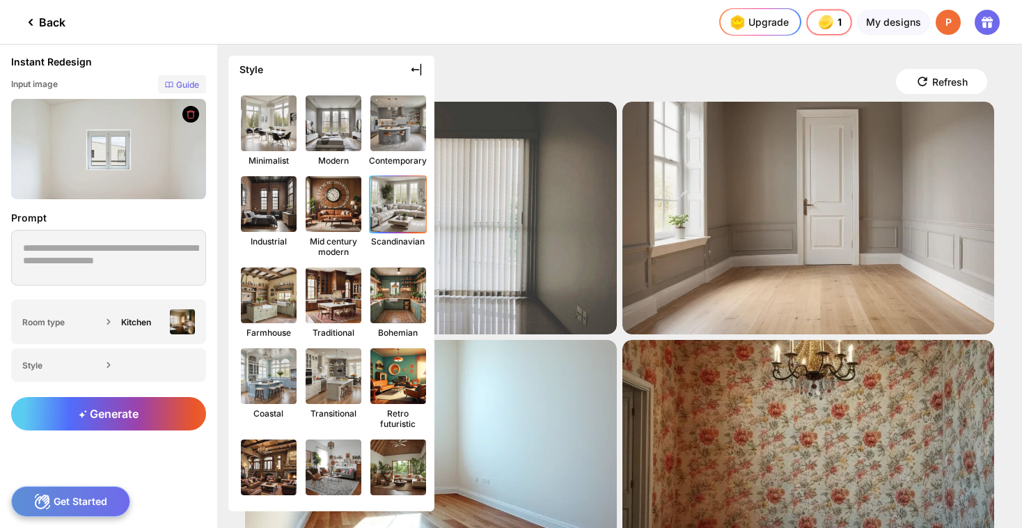
click at [393, 214] on img at bounding box center [397, 203] width 61 height 61
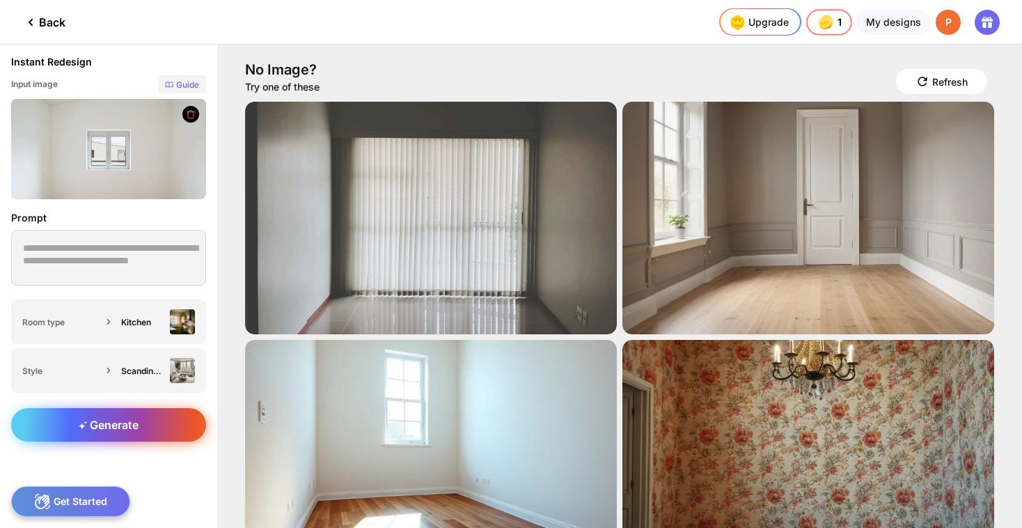
click at [151, 430] on div "Generate" at bounding box center [108, 424] width 195 height 33
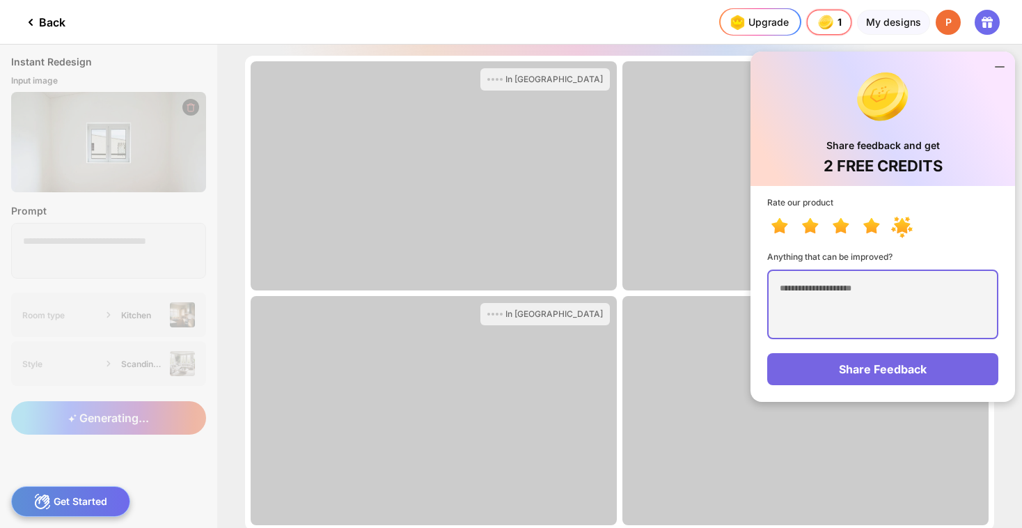
click at [795, 299] on textarea at bounding box center [882, 304] width 231 height 70
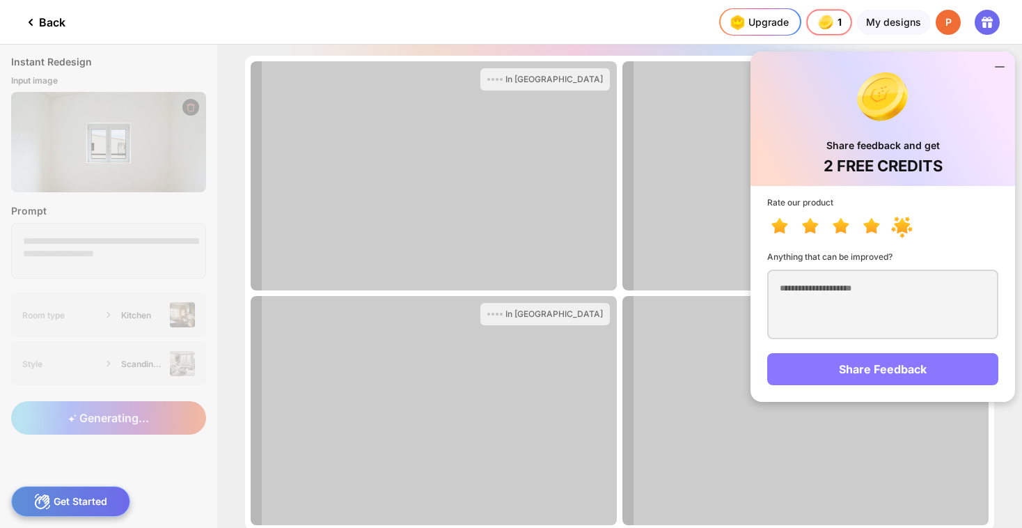
click at [876, 373] on div "Share Feedback" at bounding box center [882, 369] width 231 height 32
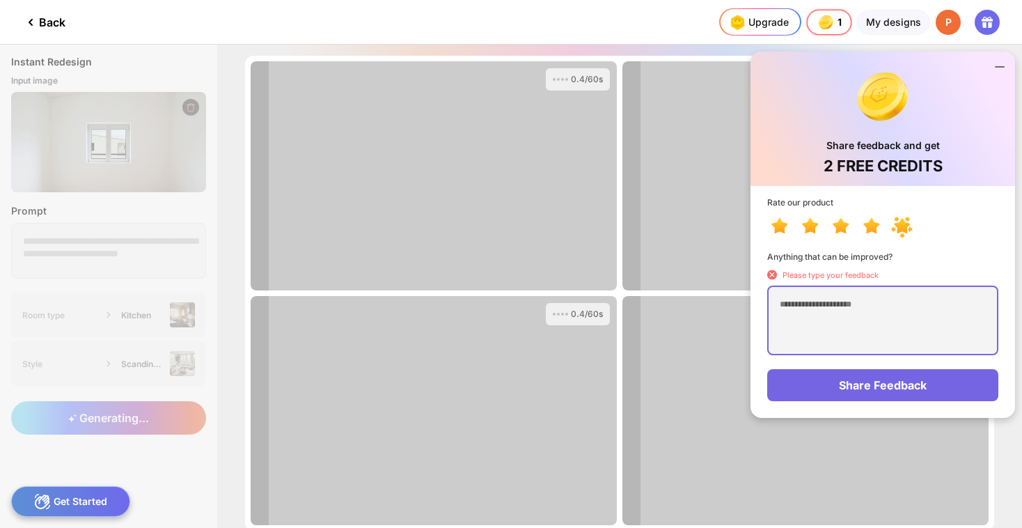
click at [823, 306] on textarea at bounding box center [882, 320] width 231 height 70
click at [823, 309] on textarea at bounding box center [882, 320] width 231 height 70
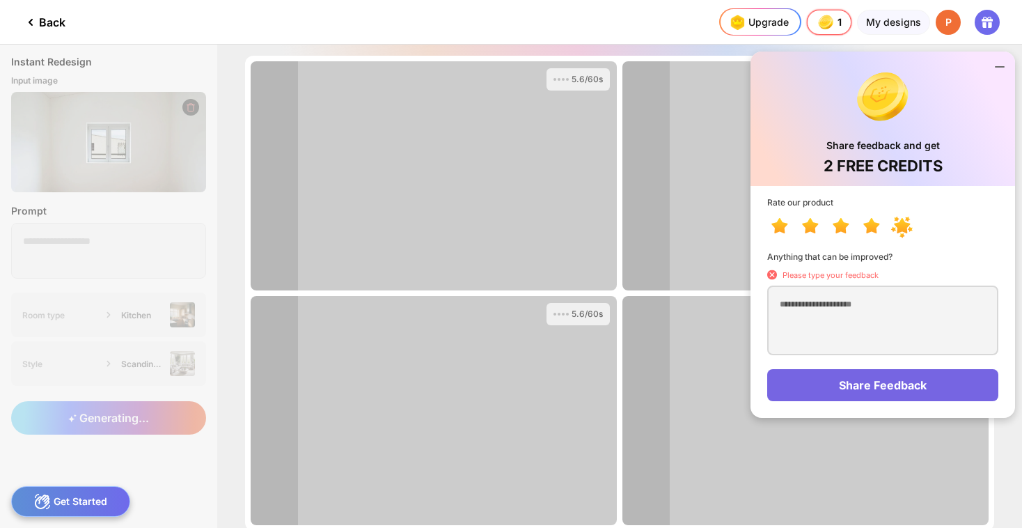
click at [1001, 73] on icon at bounding box center [999, 66] width 17 height 17
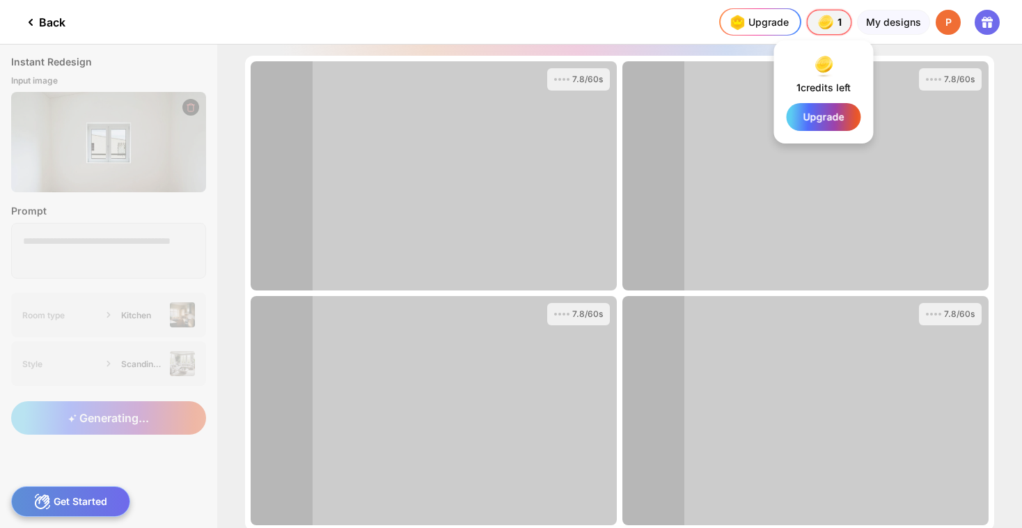
click at [848, 19] on div "1 1 1" at bounding box center [829, 22] width 45 height 25
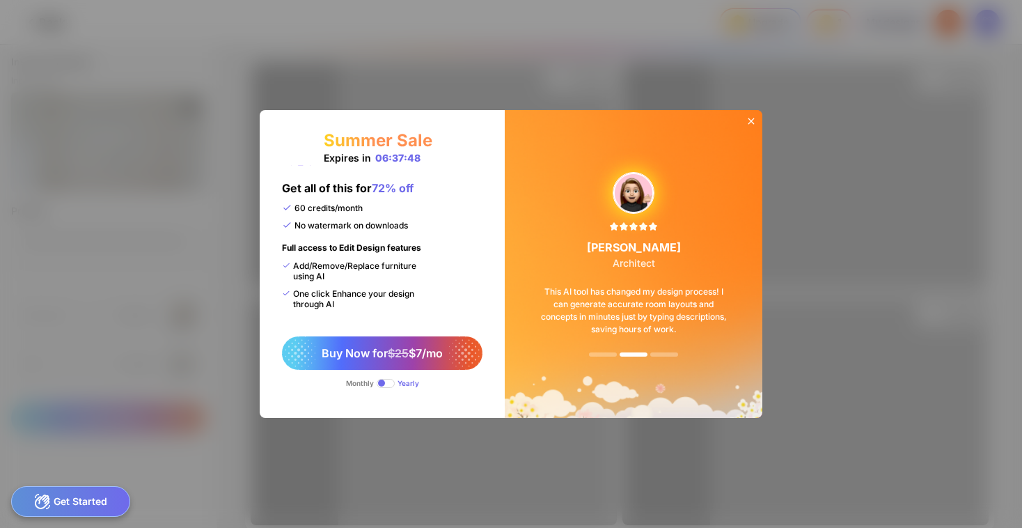
click at [390, 383] on span at bounding box center [386, 383] width 18 height 9
click at [752, 122] on icon at bounding box center [750, 121] width 11 height 11
